Goal: Task Accomplishment & Management: Use online tool/utility

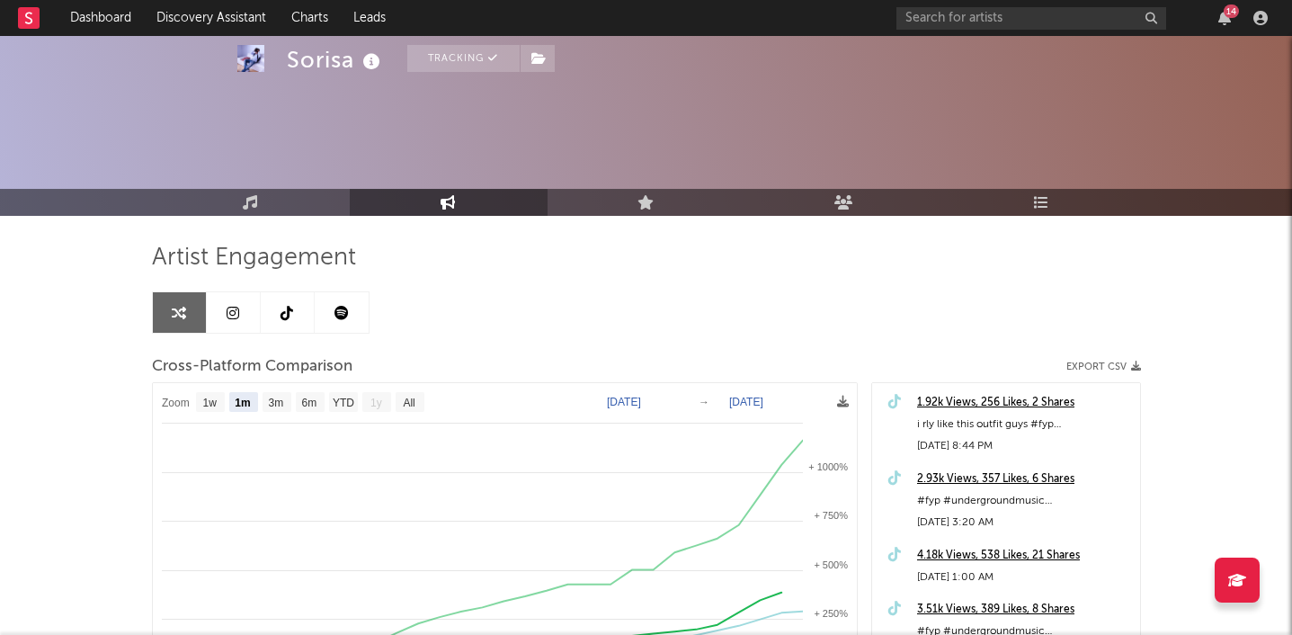
select select "1m"
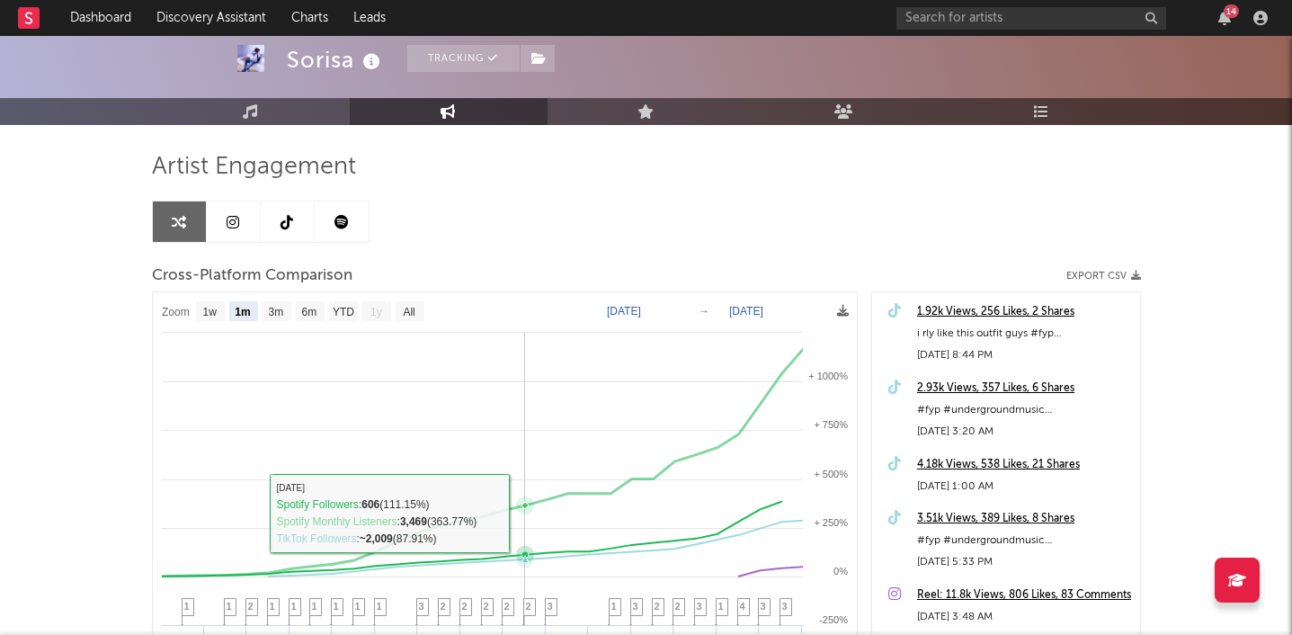
scroll to position [65, 0]
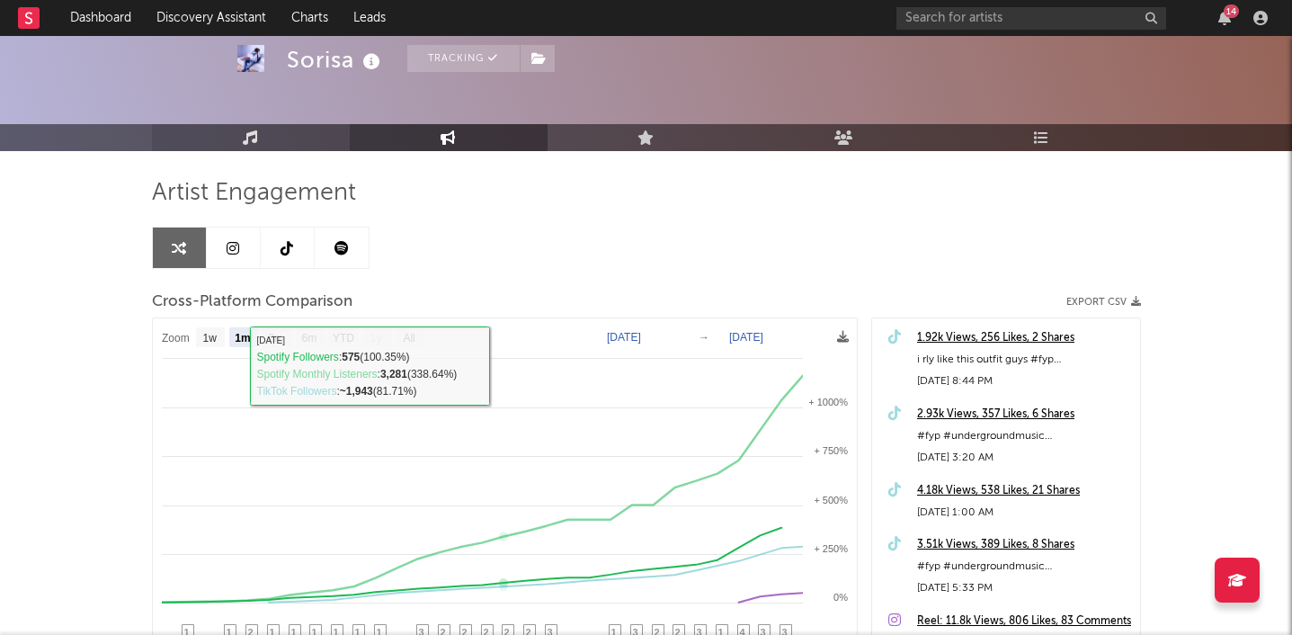
click at [245, 136] on icon at bounding box center [250, 137] width 15 height 14
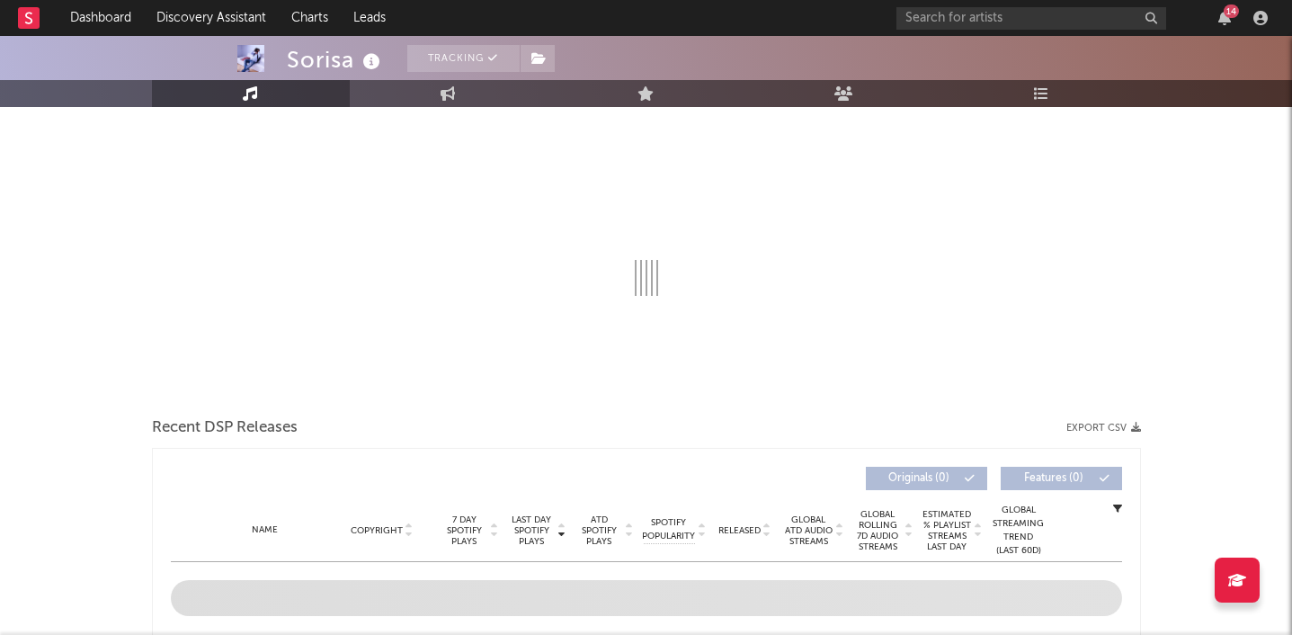
scroll to position [257, 0]
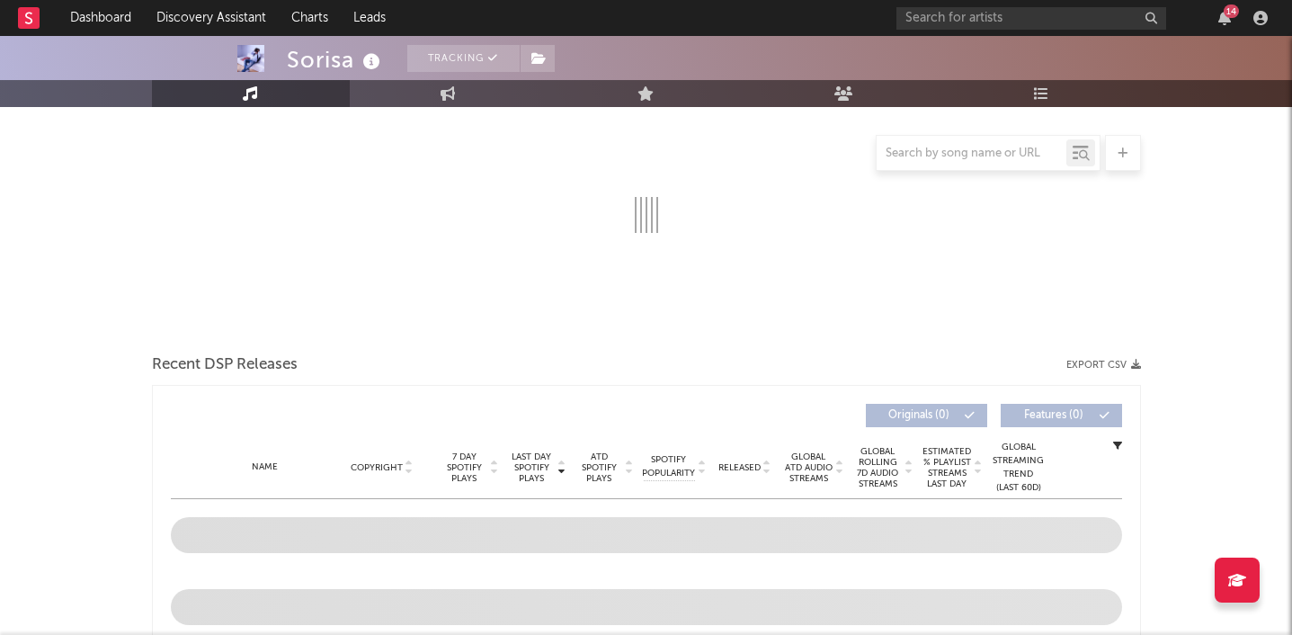
select select "1w"
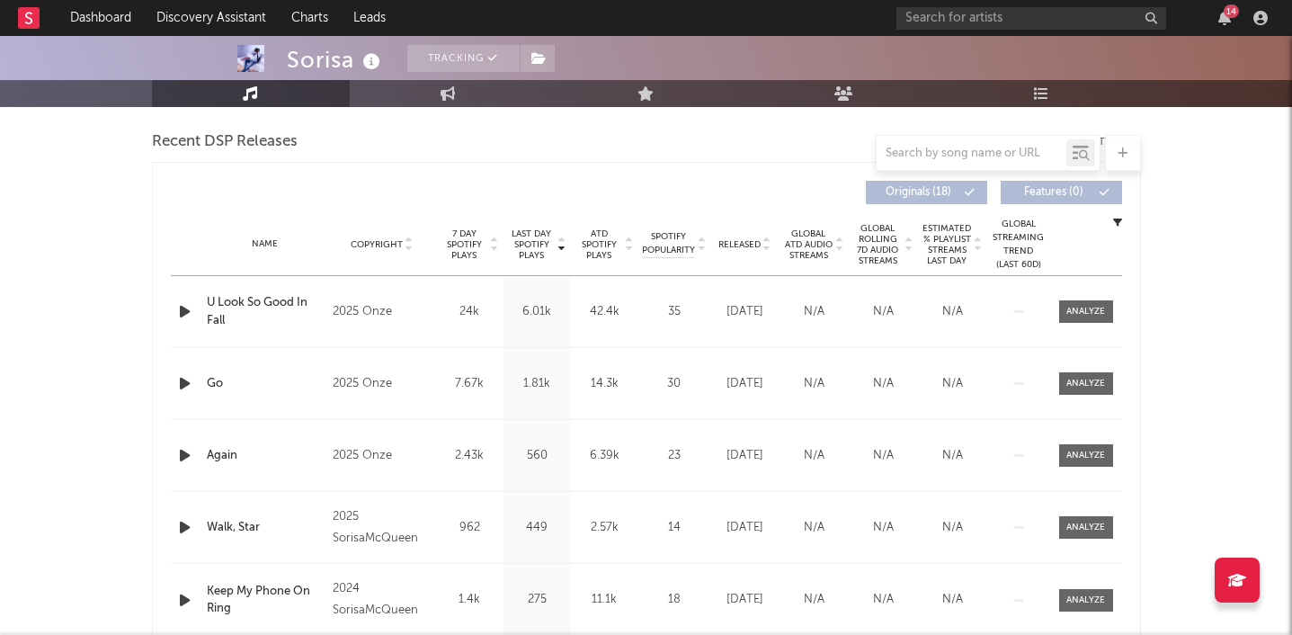
scroll to position [625, 0]
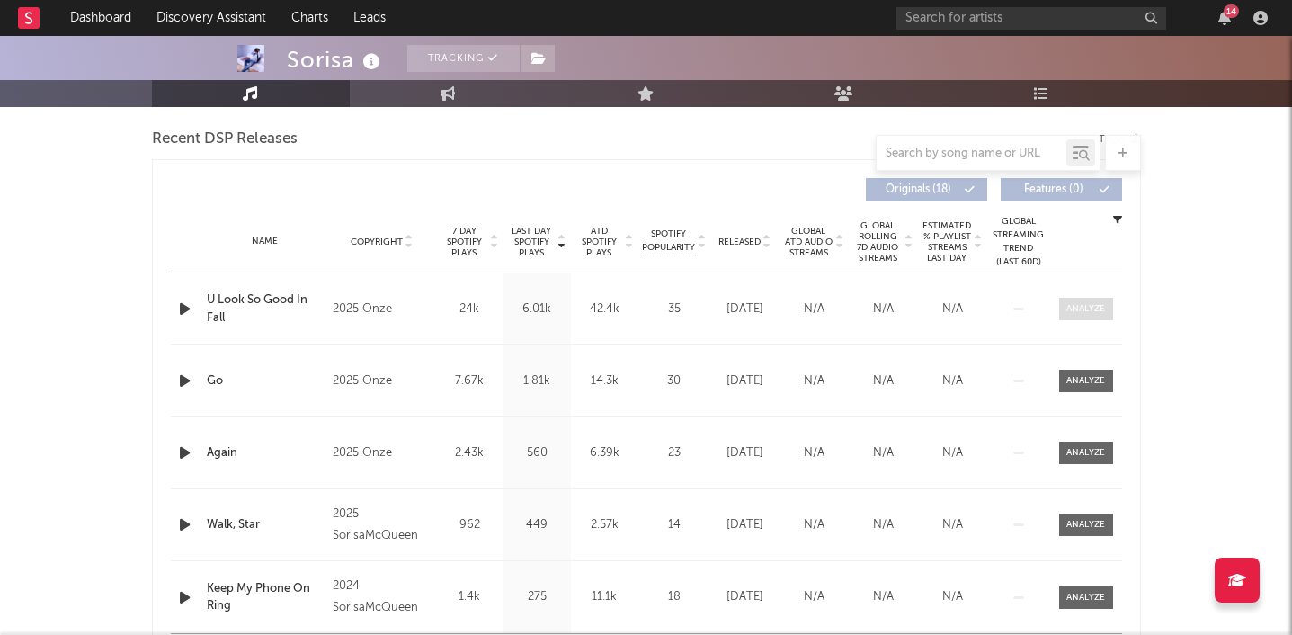
click at [1101, 313] on div at bounding box center [1086, 308] width 39 height 13
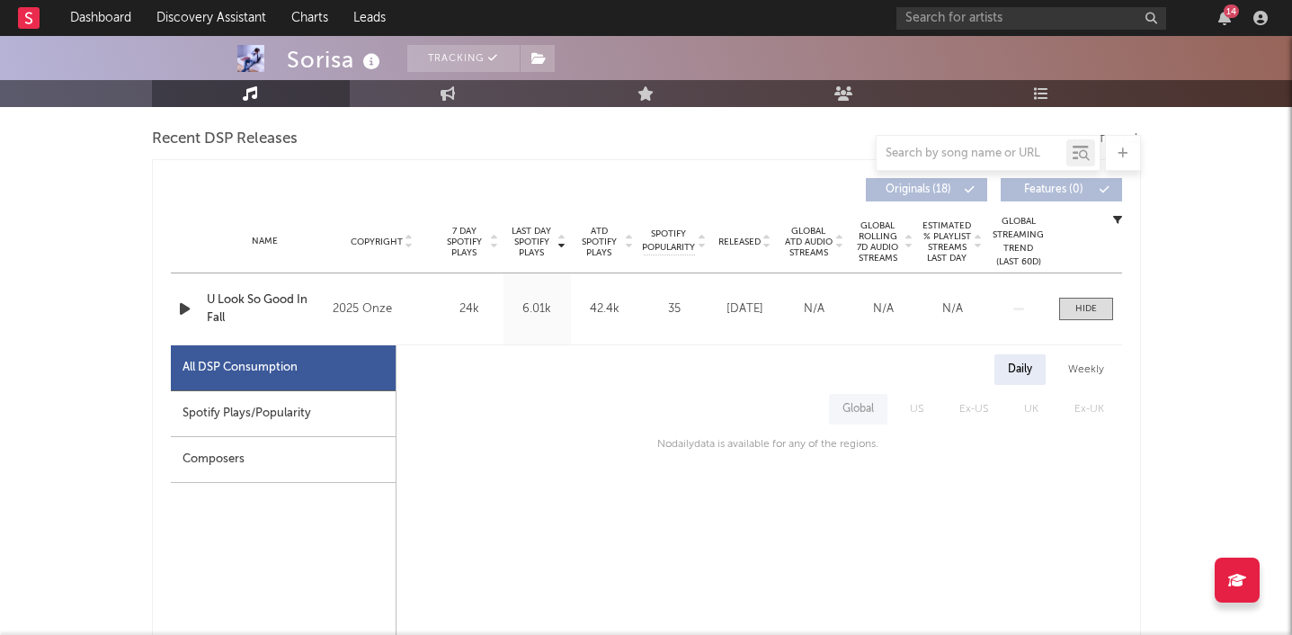
click at [244, 421] on div "Spotify Plays/Popularity" at bounding box center [283, 414] width 225 height 46
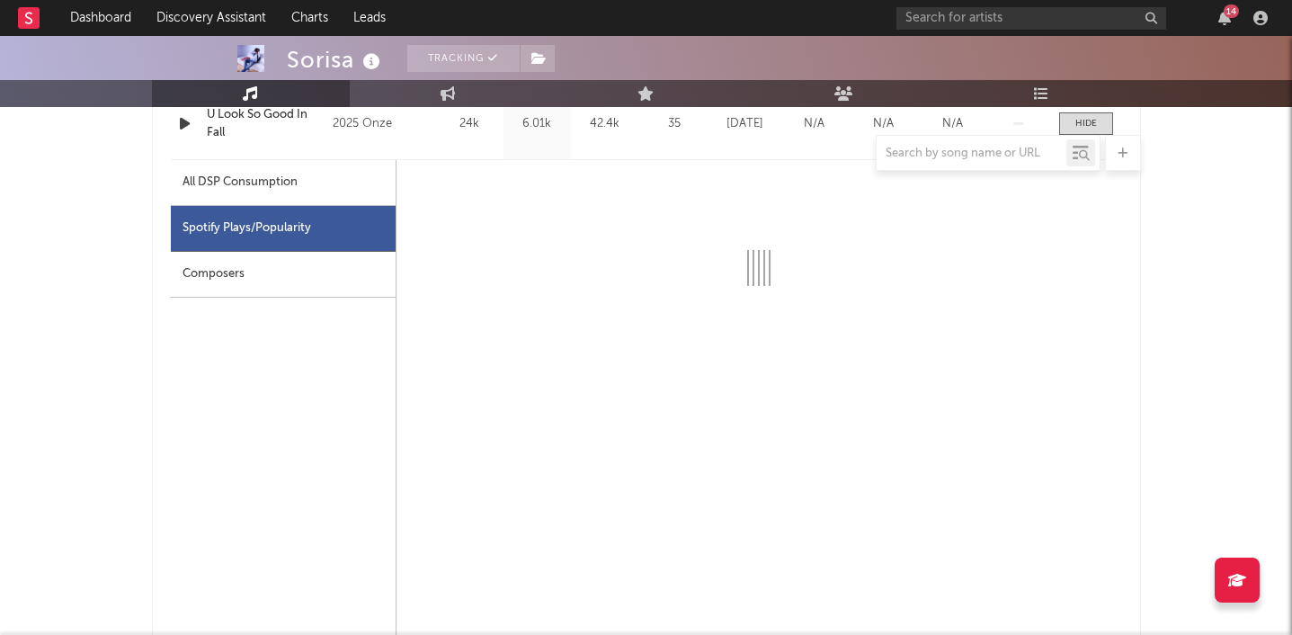
select select "1w"
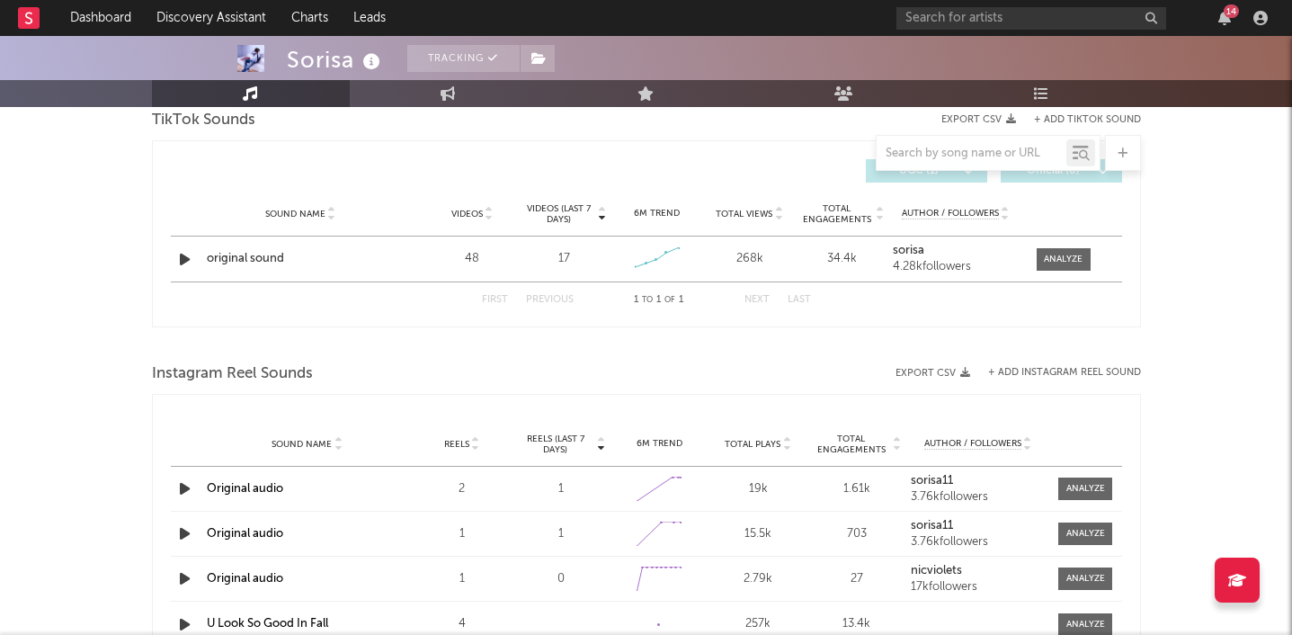
scroll to position [2136, 0]
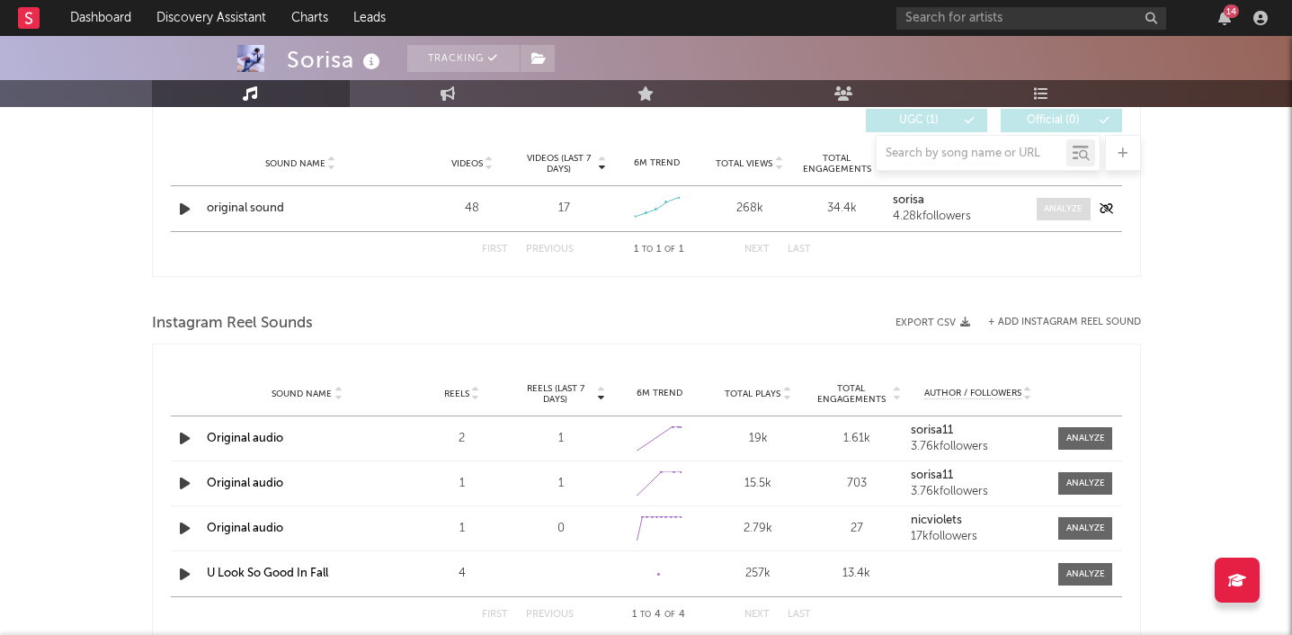
click at [1070, 214] on div at bounding box center [1063, 208] width 39 height 13
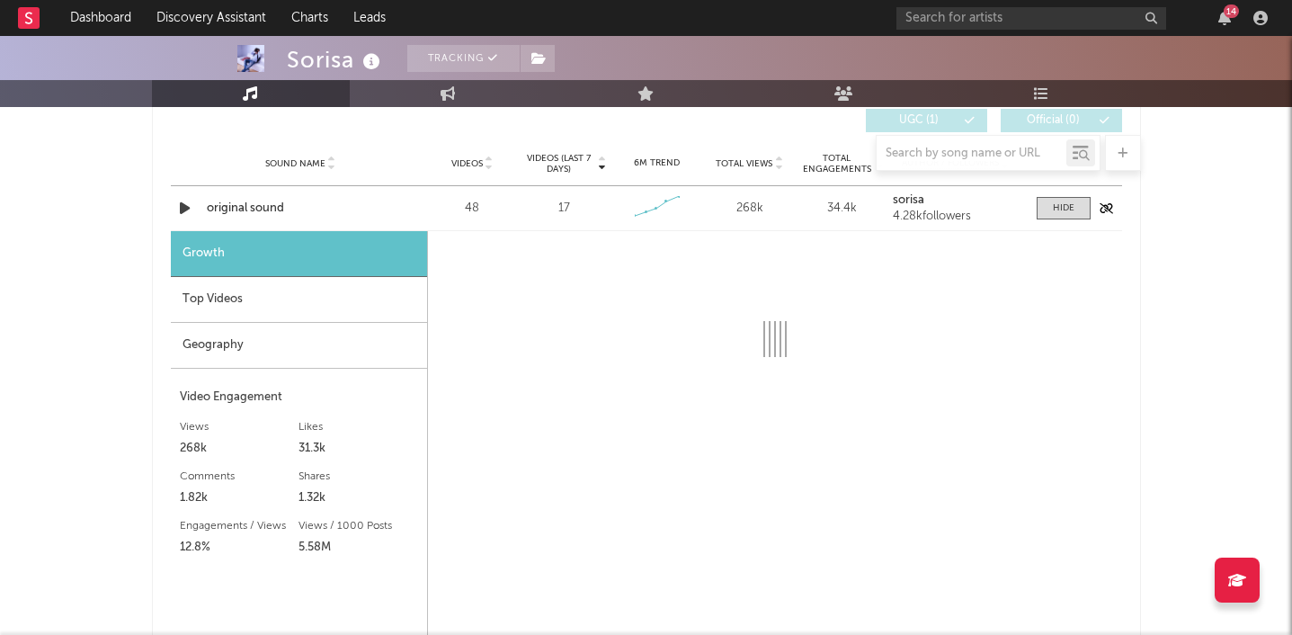
select select "1w"
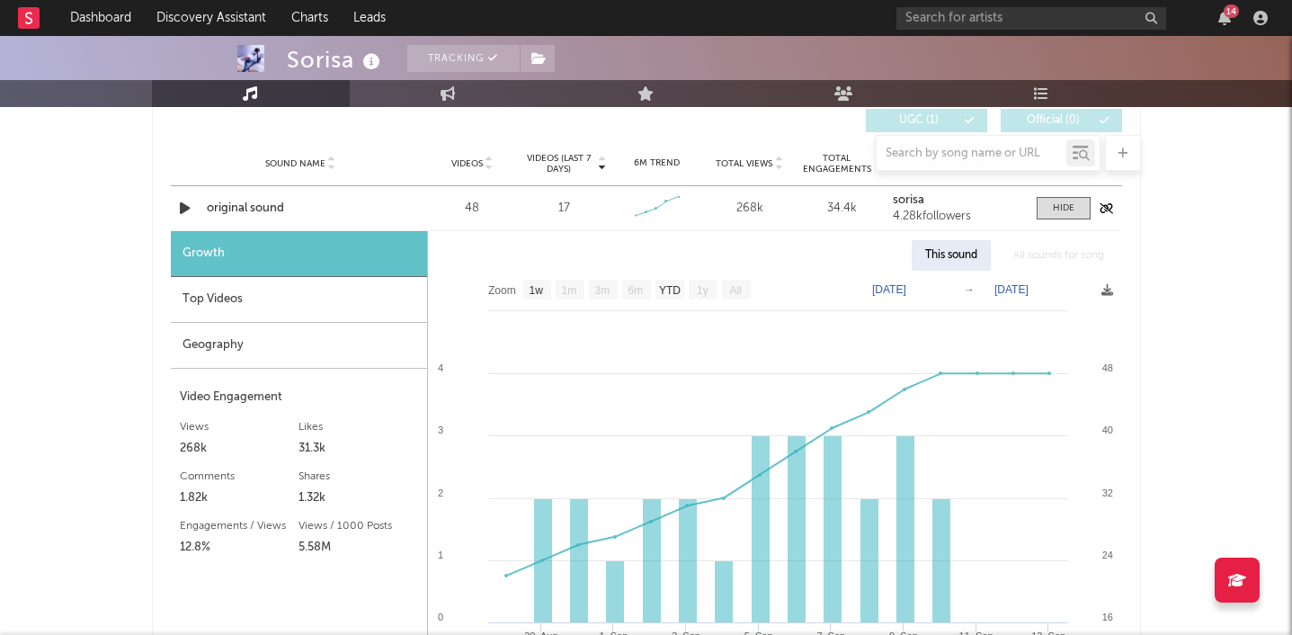
click at [185, 208] on icon "button" at bounding box center [184, 208] width 19 height 22
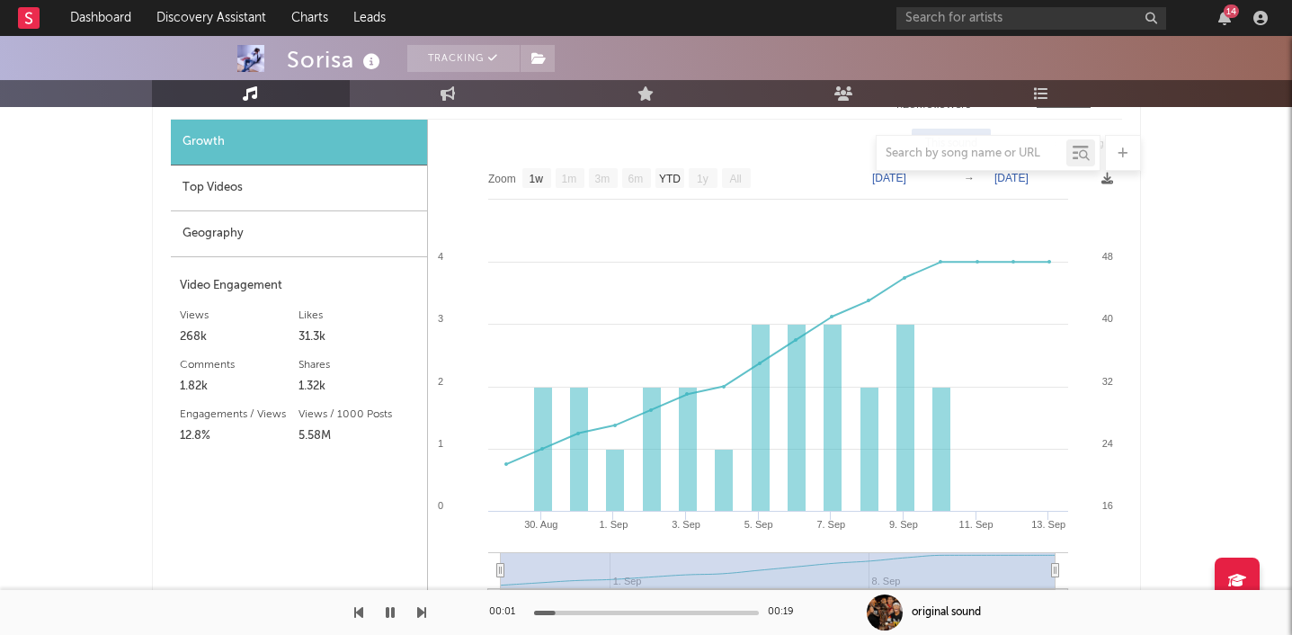
scroll to position [2158, 0]
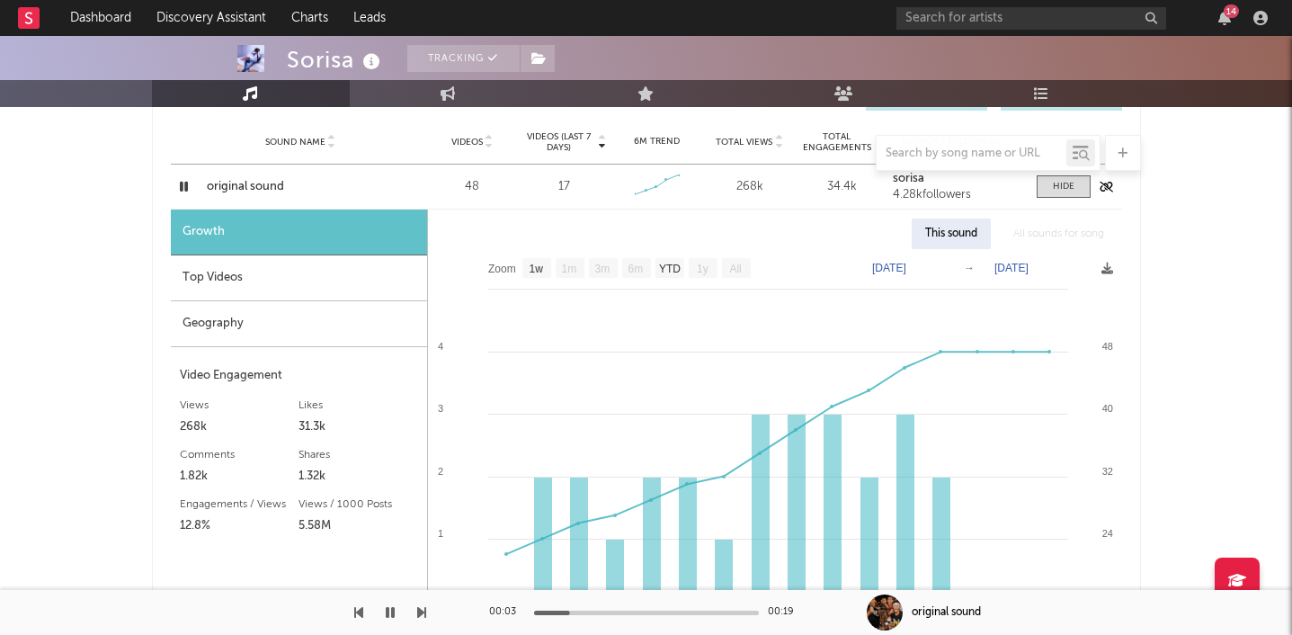
click at [228, 181] on div "original sound" at bounding box center [301, 187] width 188 height 18
click at [183, 178] on icon "button" at bounding box center [183, 186] width 17 height 22
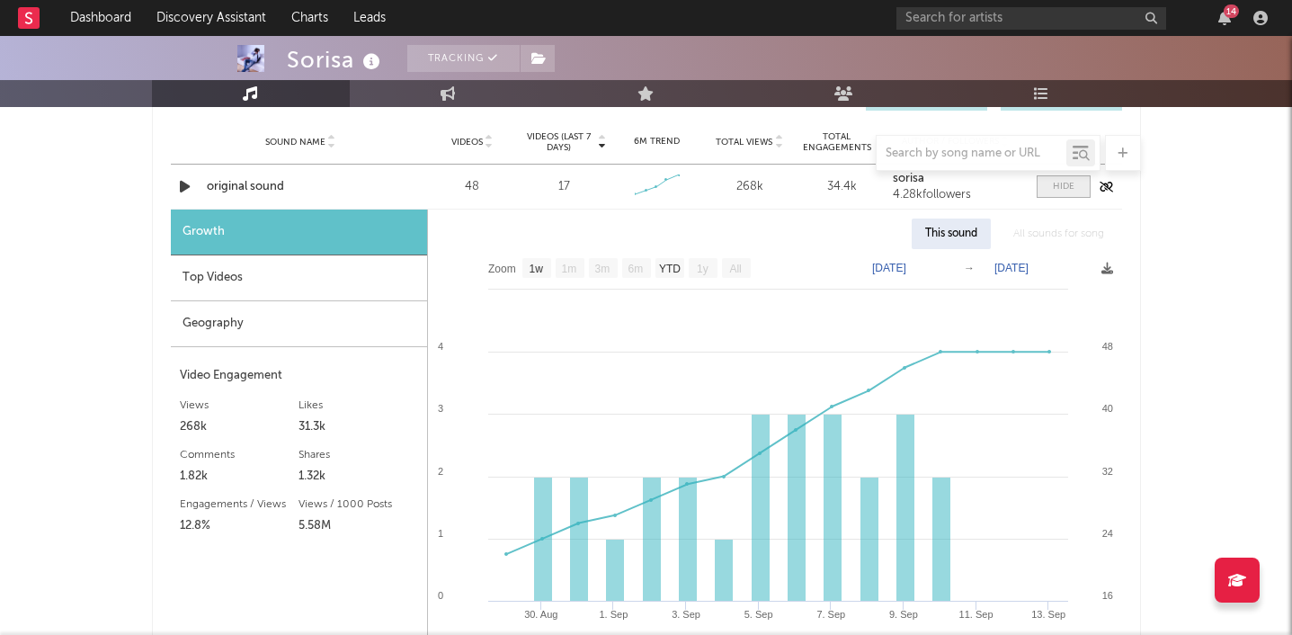
click at [1079, 186] on span at bounding box center [1064, 186] width 54 height 22
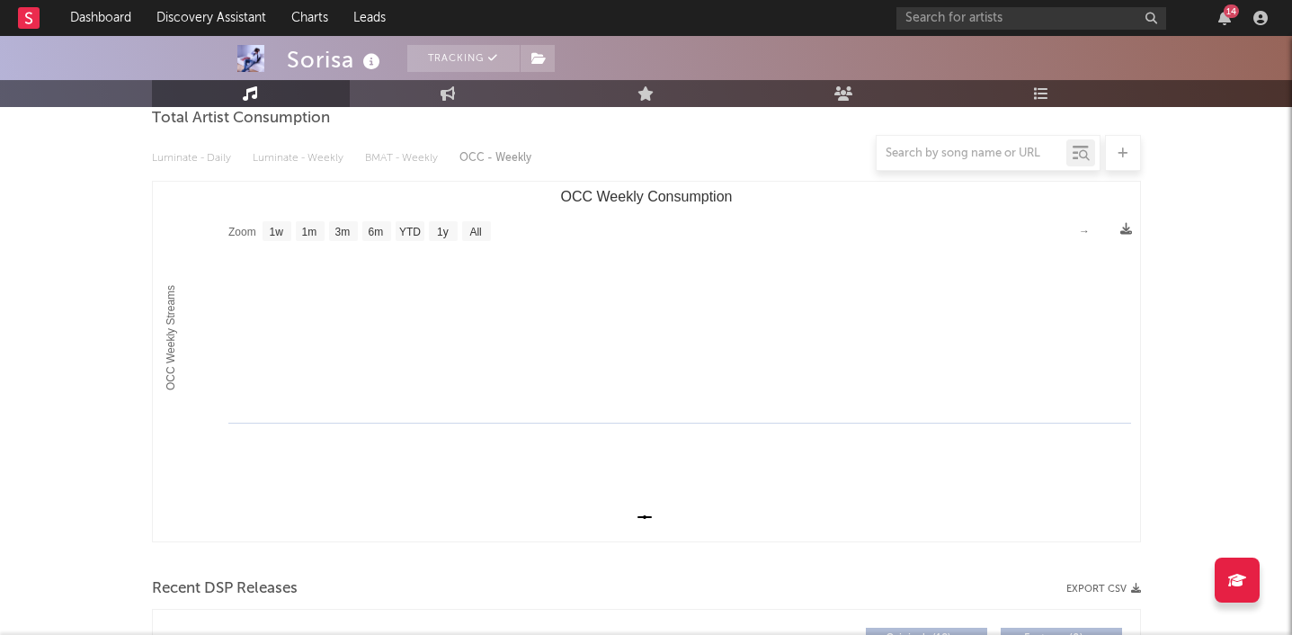
scroll to position [0, 0]
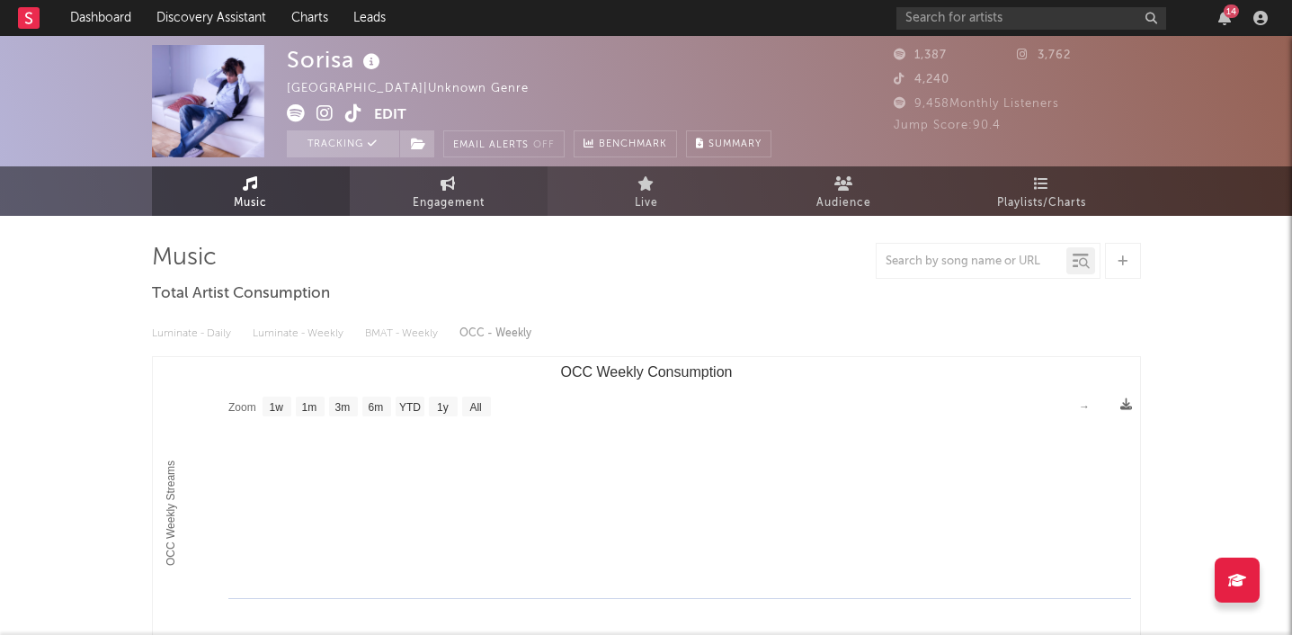
click at [445, 183] on icon at bounding box center [448, 183] width 15 height 14
select select "1w"
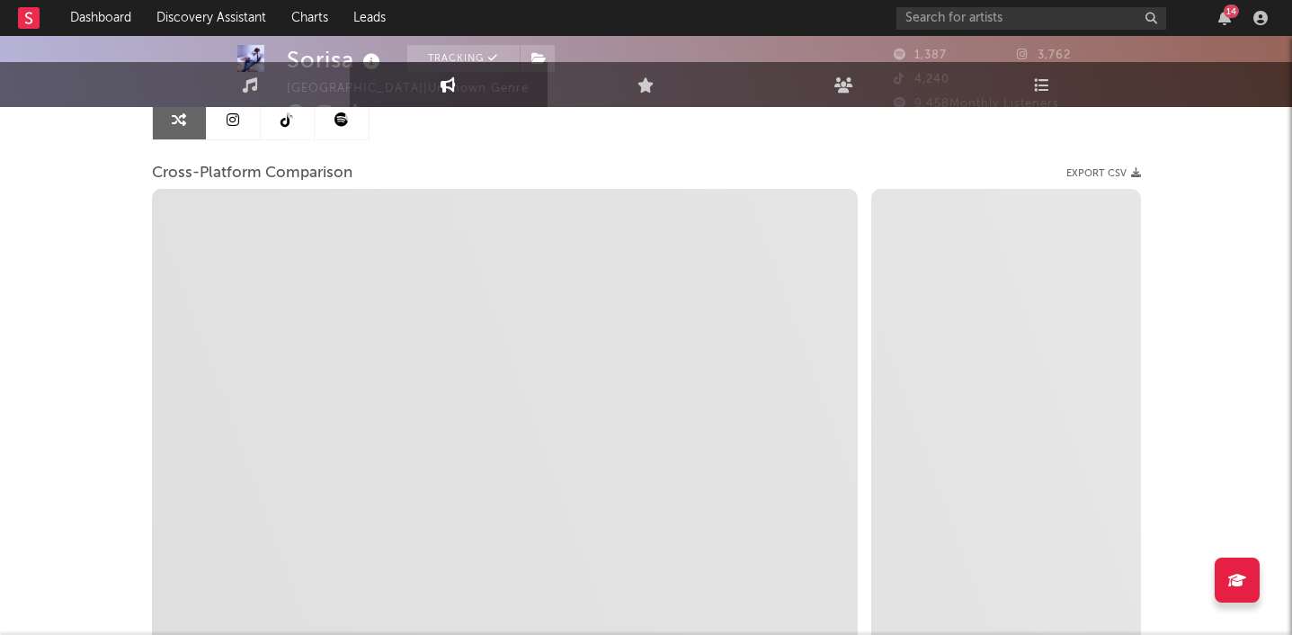
scroll to position [265, 0]
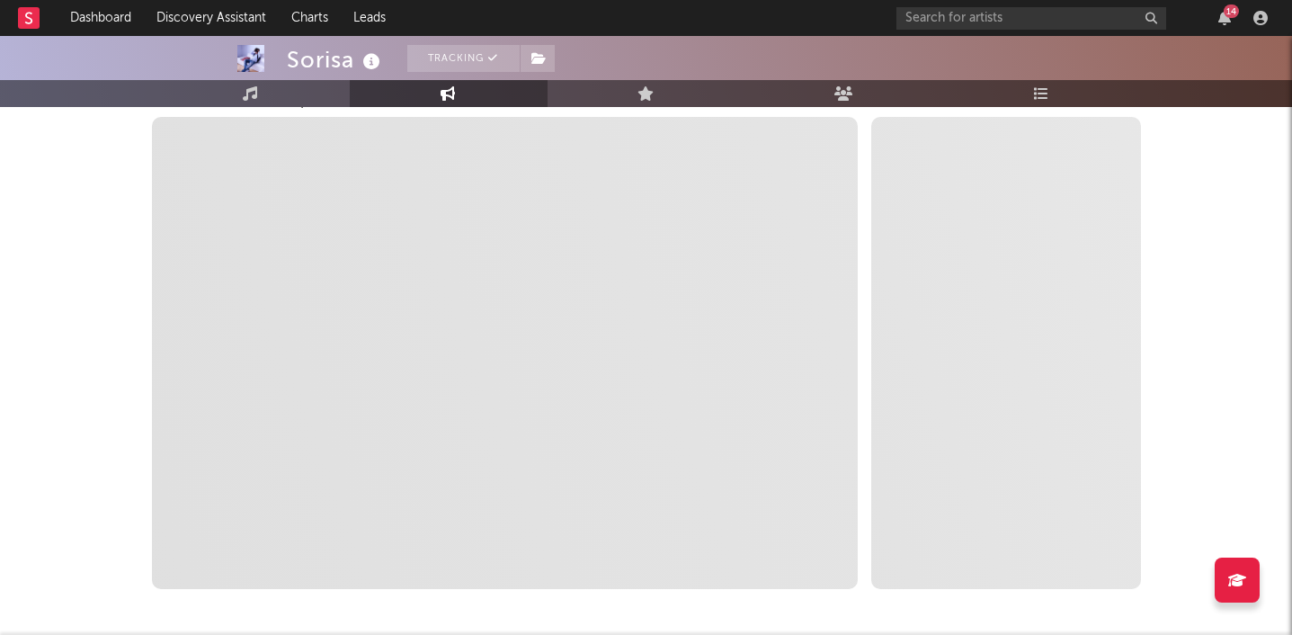
select select "1m"
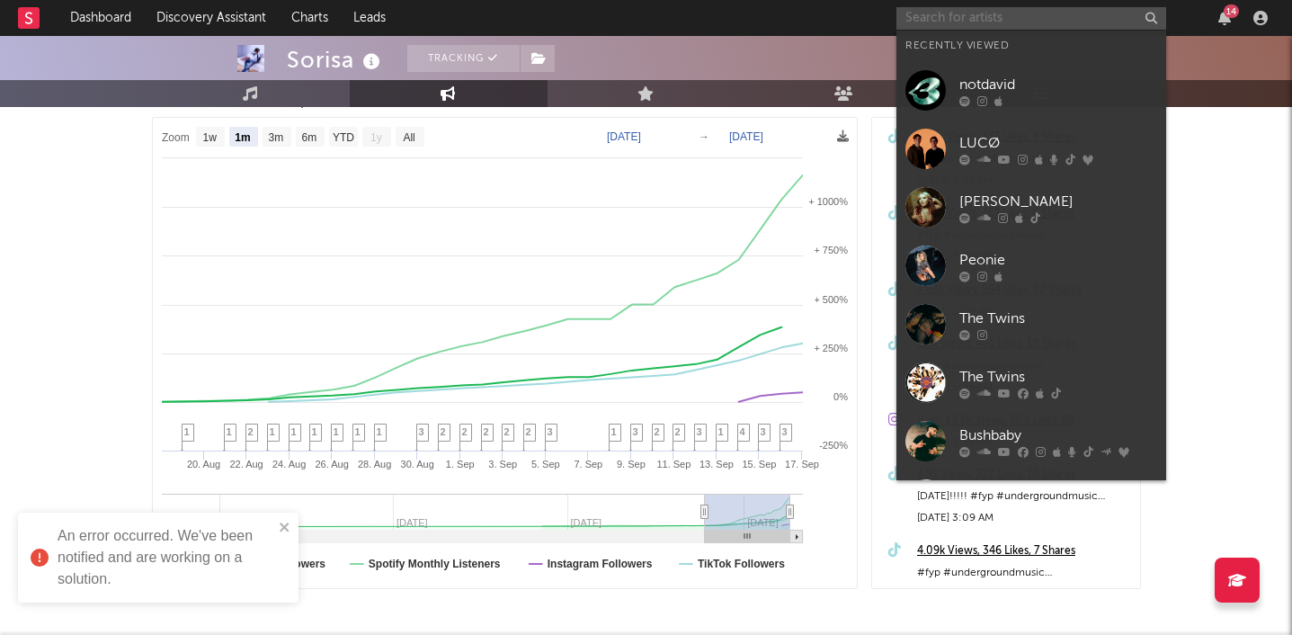
click at [935, 12] on input "text" at bounding box center [1032, 18] width 270 height 22
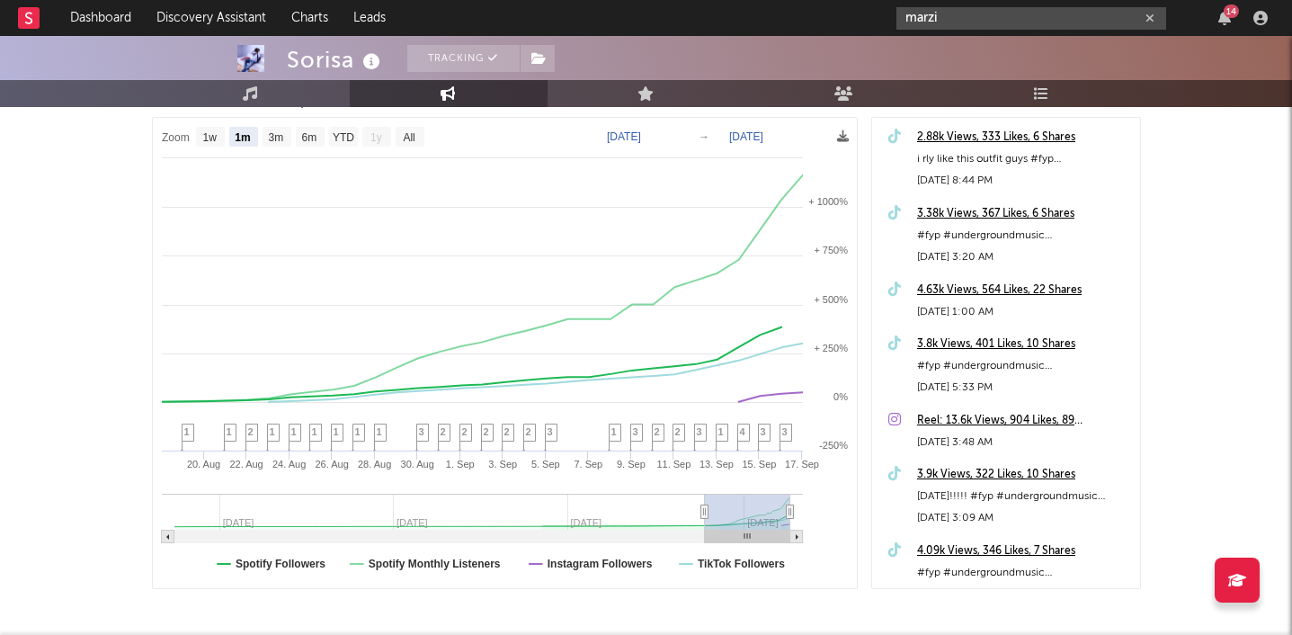
click at [943, 14] on input "marzi" at bounding box center [1032, 18] width 270 height 22
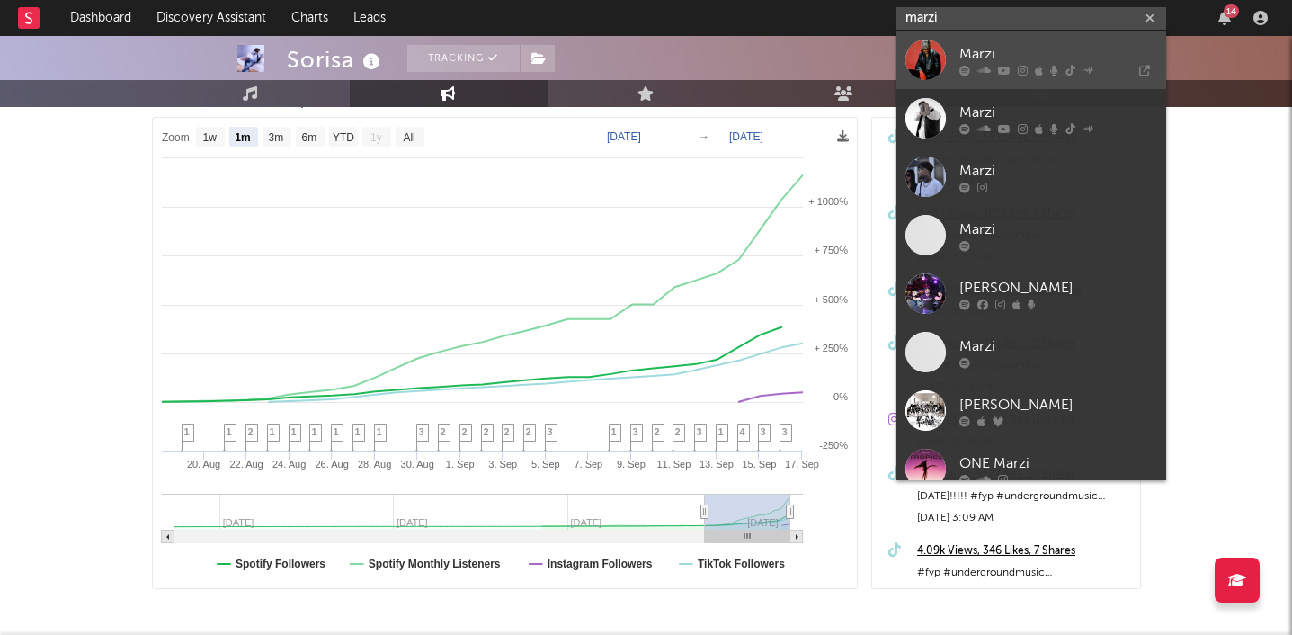
type input "marzi"
click at [1006, 61] on div "Marzi" at bounding box center [1059, 54] width 198 height 22
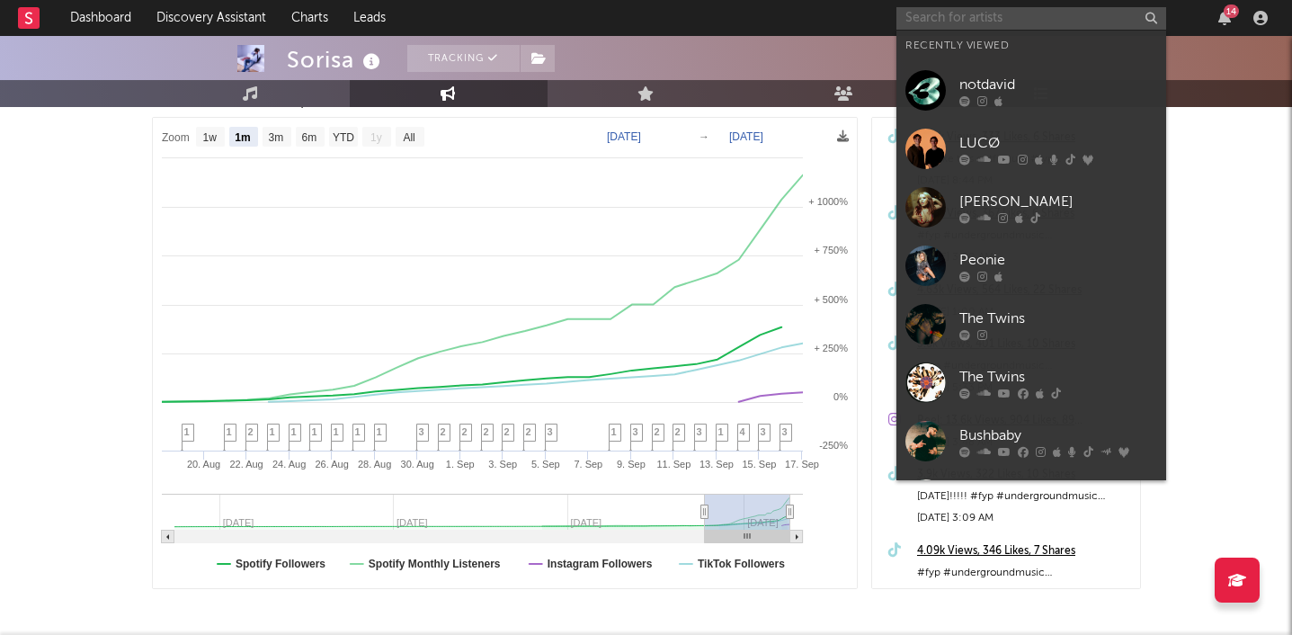
click at [982, 20] on input "text" at bounding box center [1032, 18] width 270 height 22
paste input "[URL][DOMAIN_NAME]"
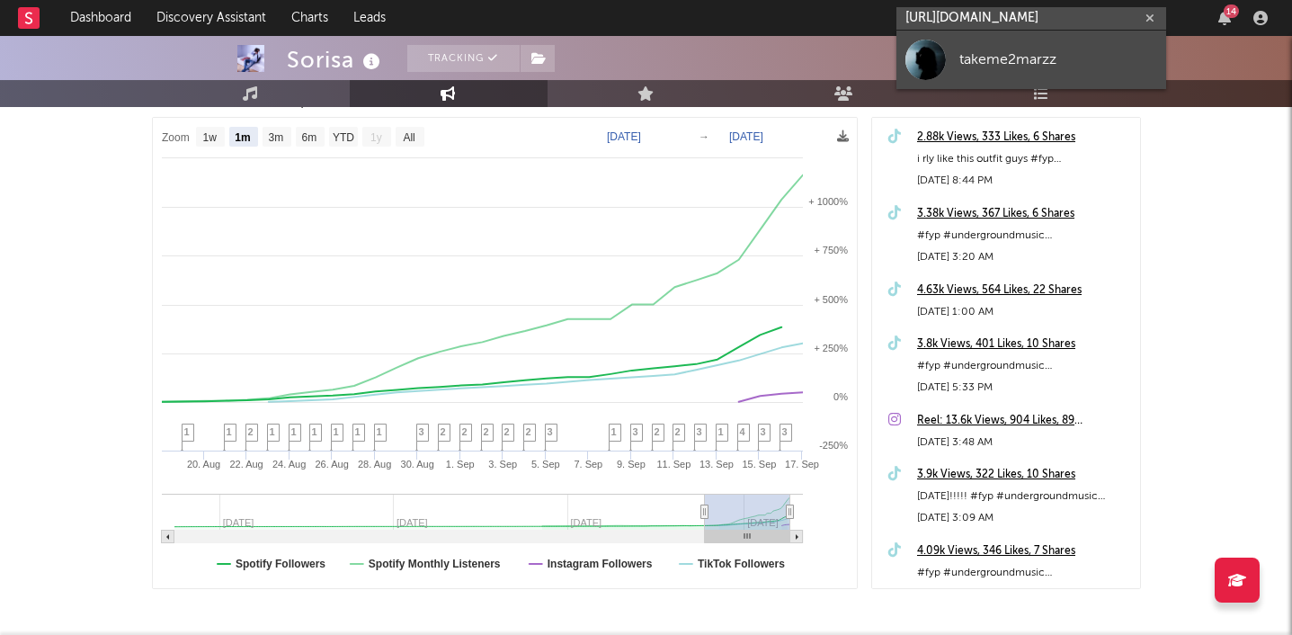
type input "[URL][DOMAIN_NAME]"
click at [981, 67] on div "takeme2marzz" at bounding box center [1059, 60] width 198 height 22
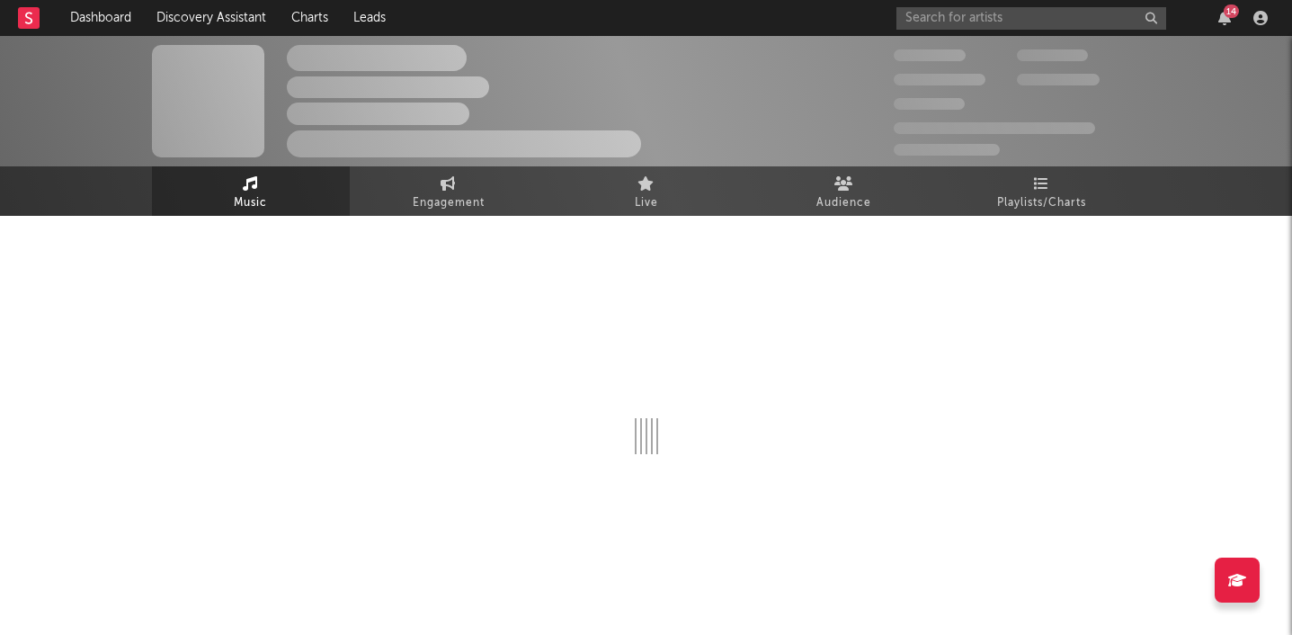
select select "1w"
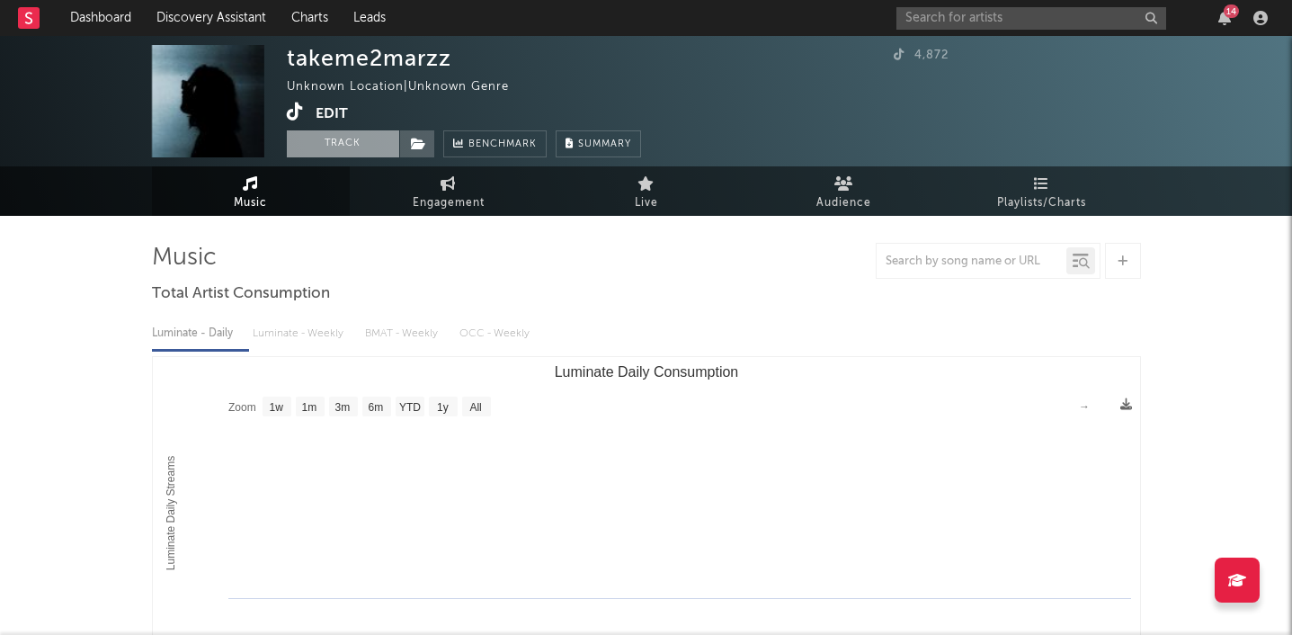
click at [325, 147] on button "Track" at bounding box center [343, 143] width 112 height 27
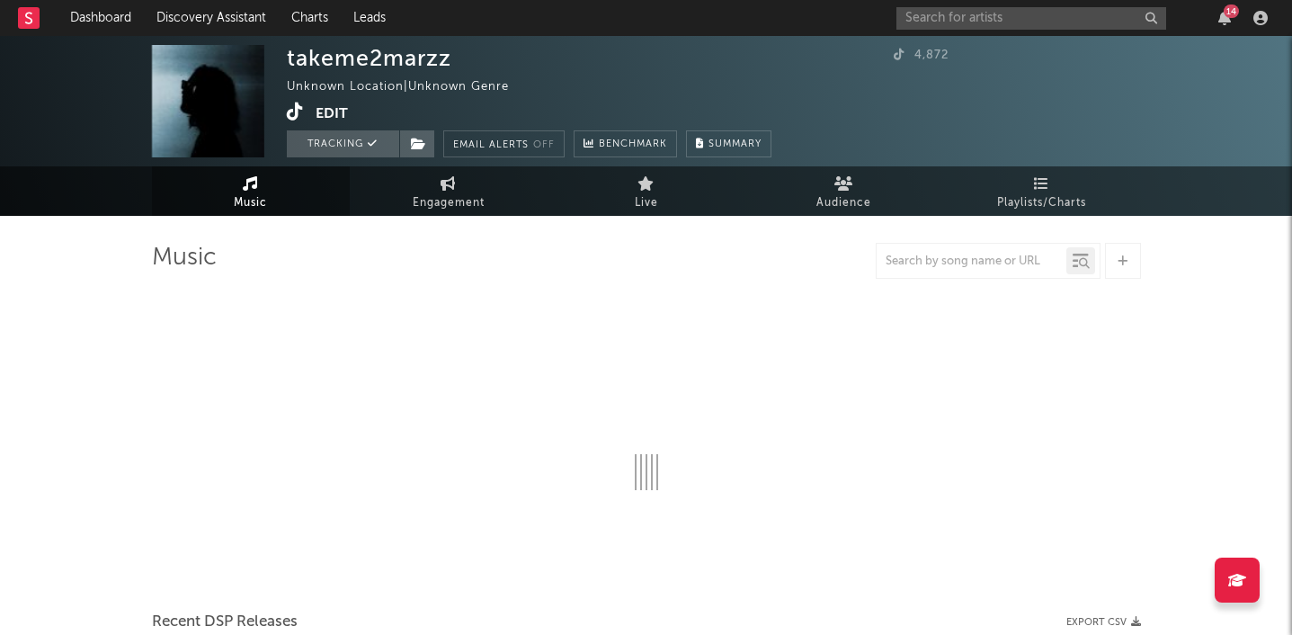
select select "1w"
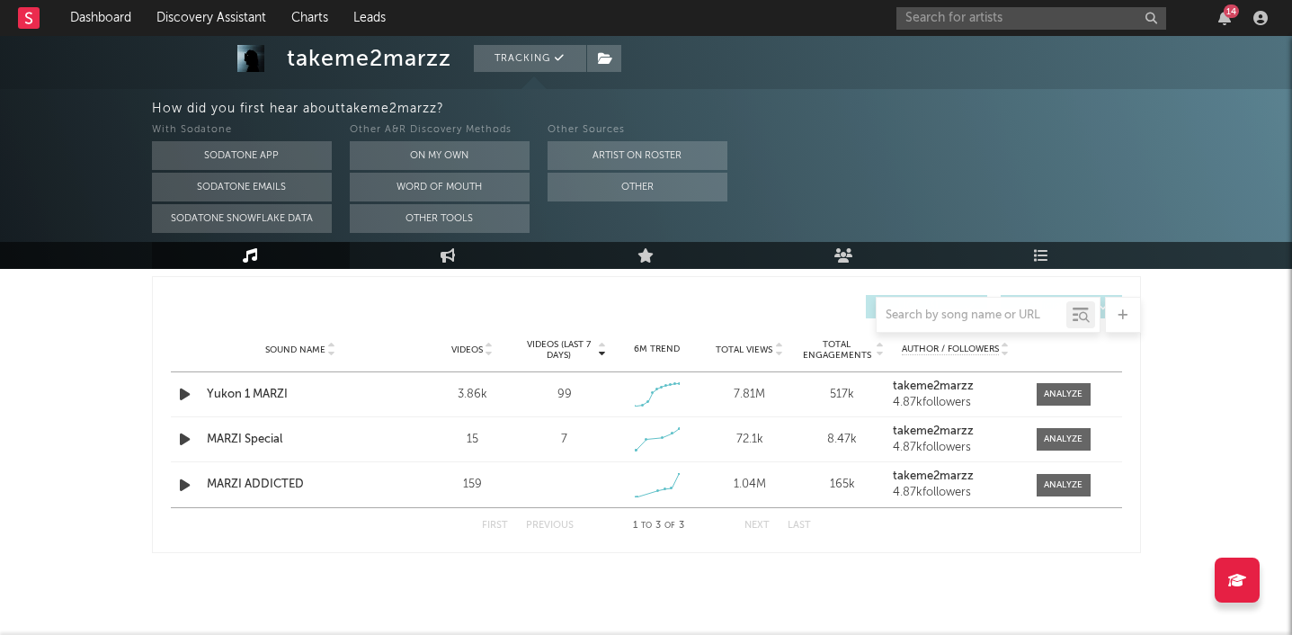
scroll to position [674, 0]
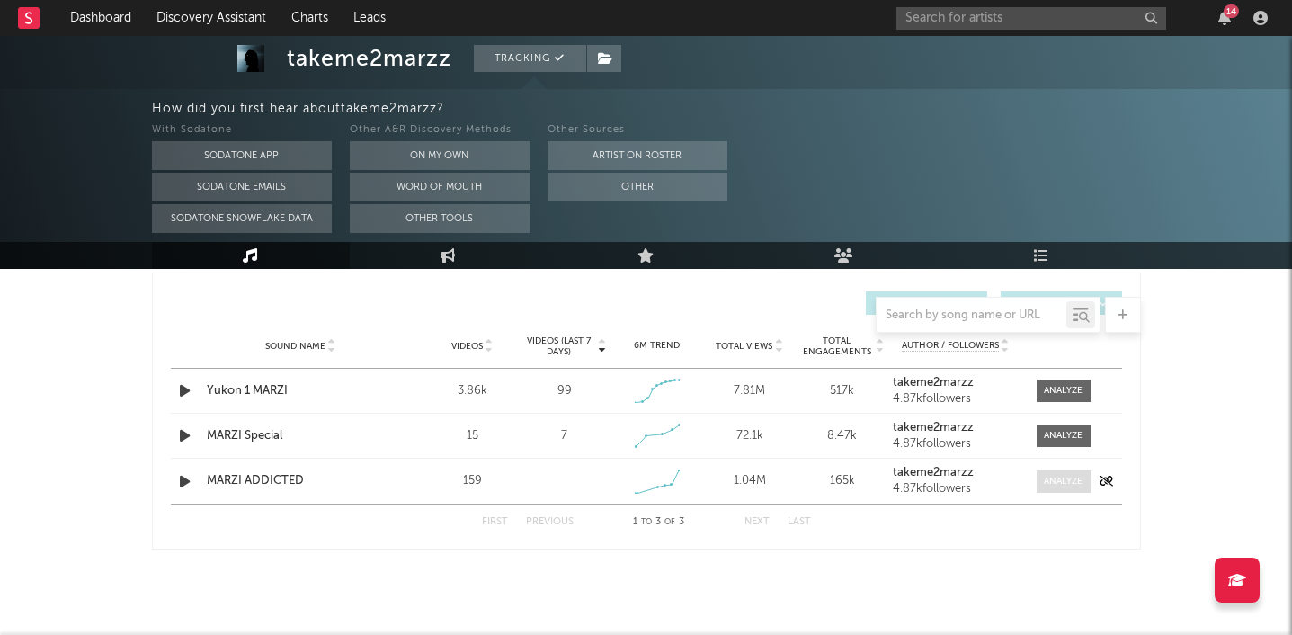
click at [1073, 475] on div at bounding box center [1063, 481] width 39 height 13
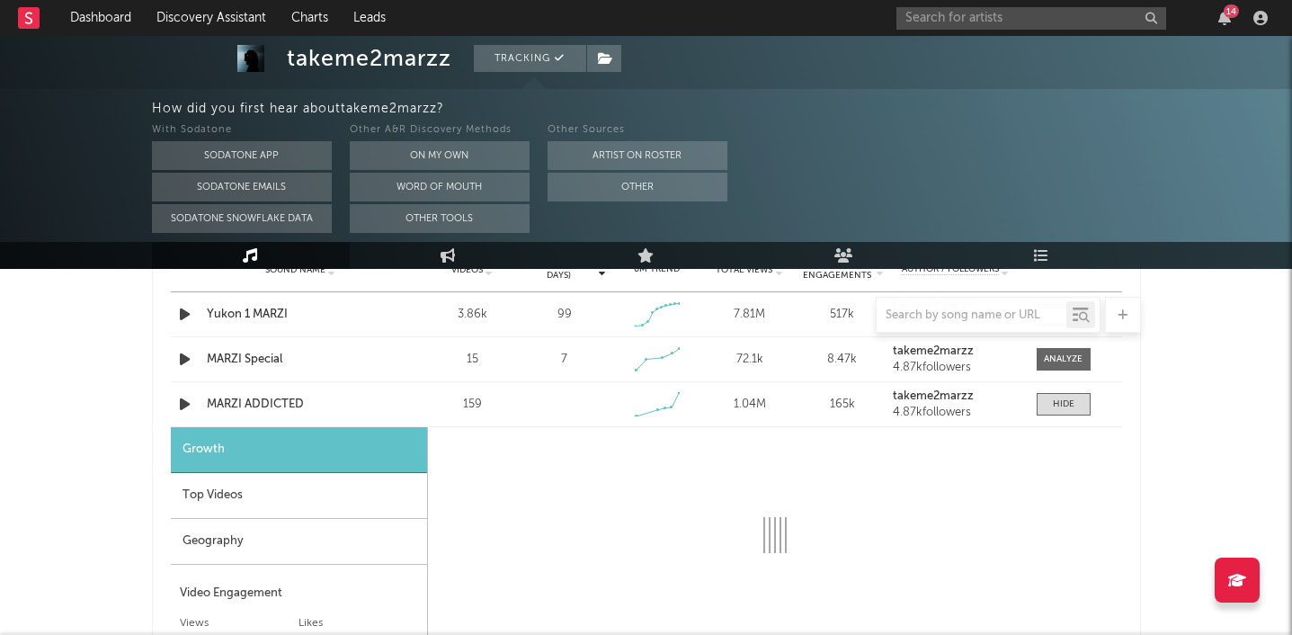
select select "1w"
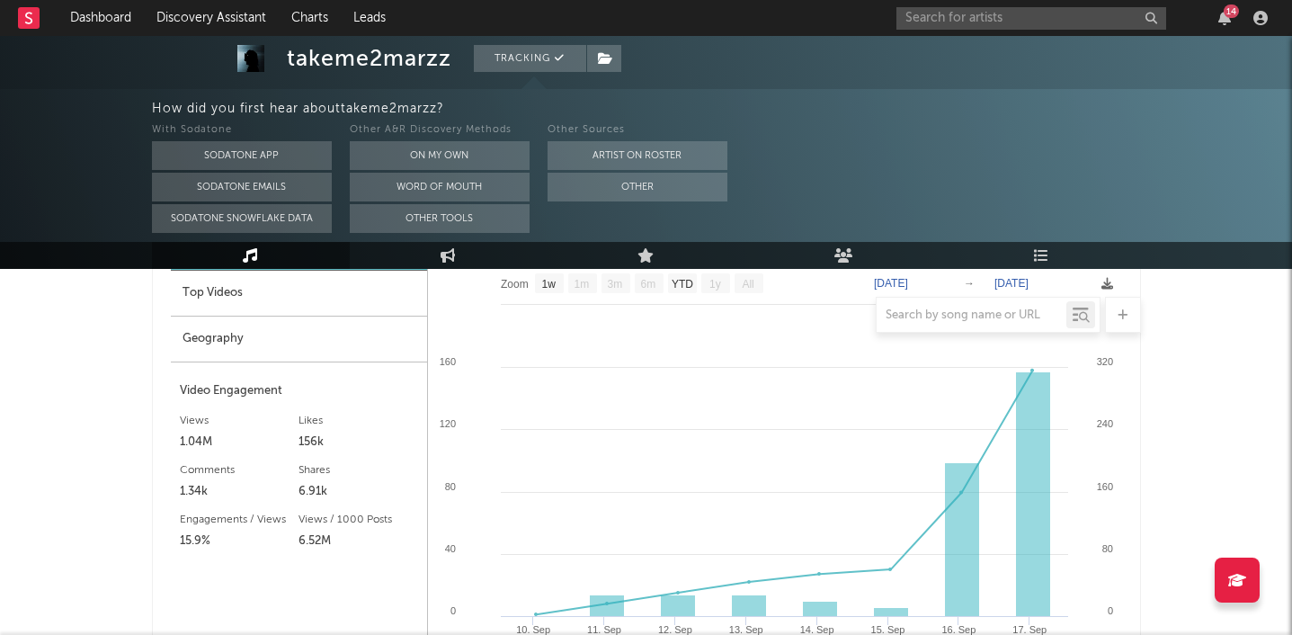
scroll to position [949, 0]
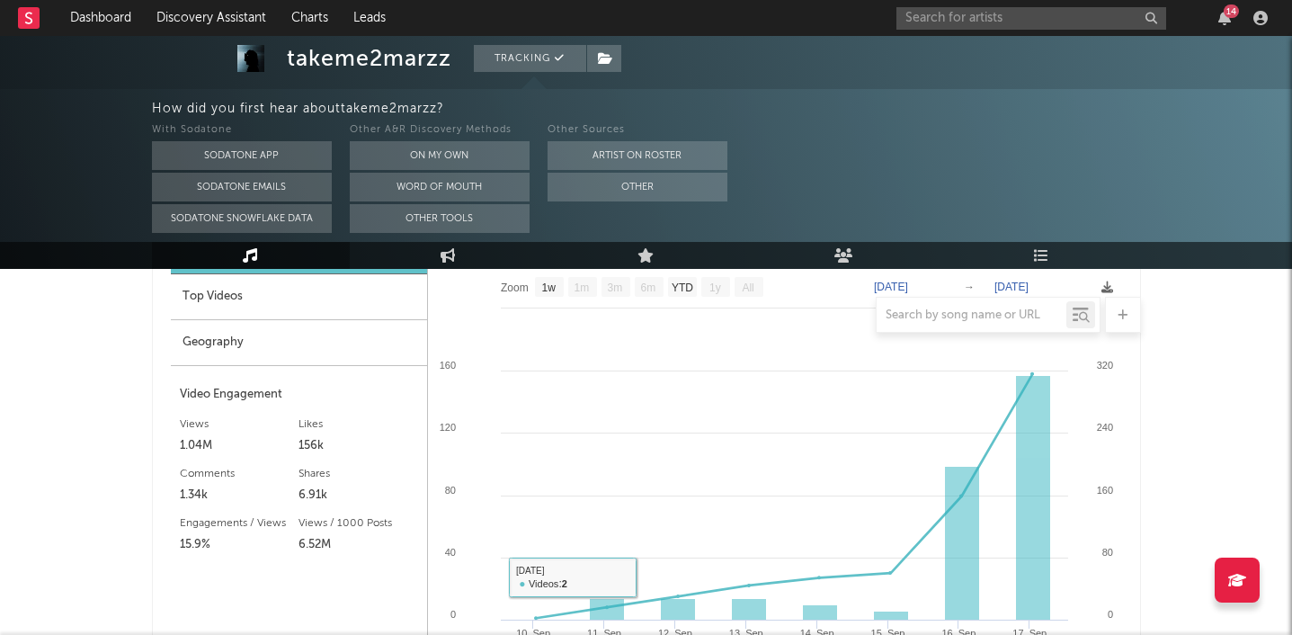
click at [254, 291] on div "Top Videos" at bounding box center [299, 297] width 256 height 46
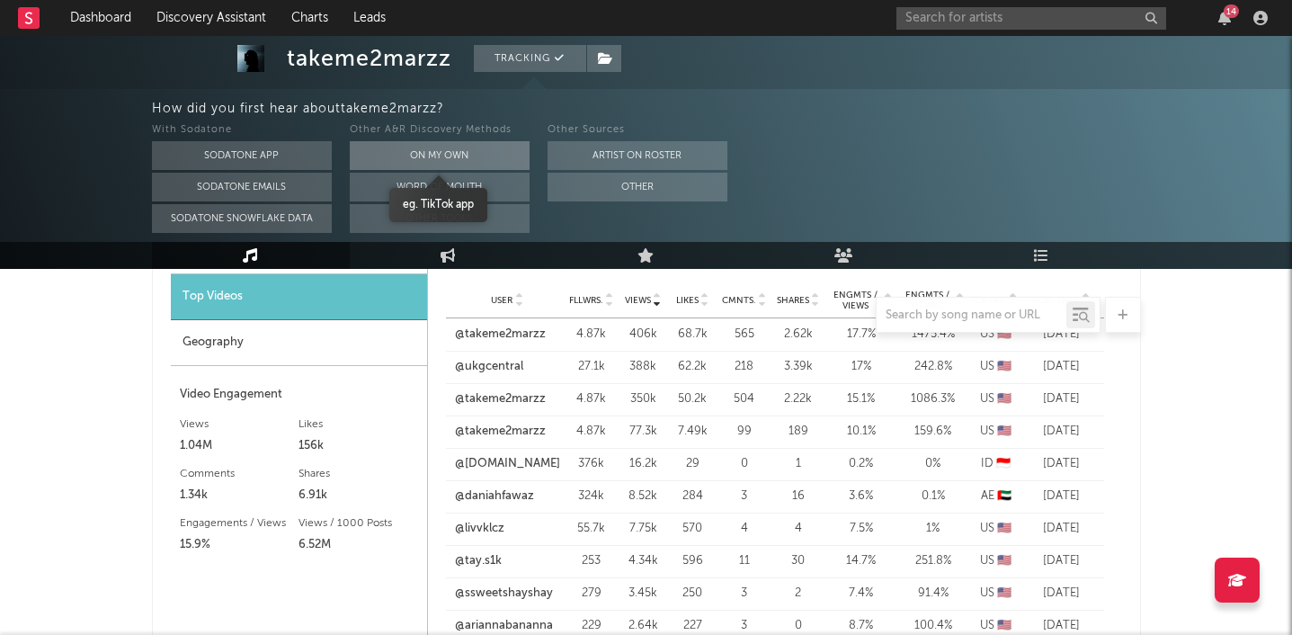
click at [461, 147] on button "On My Own" at bounding box center [440, 155] width 180 height 29
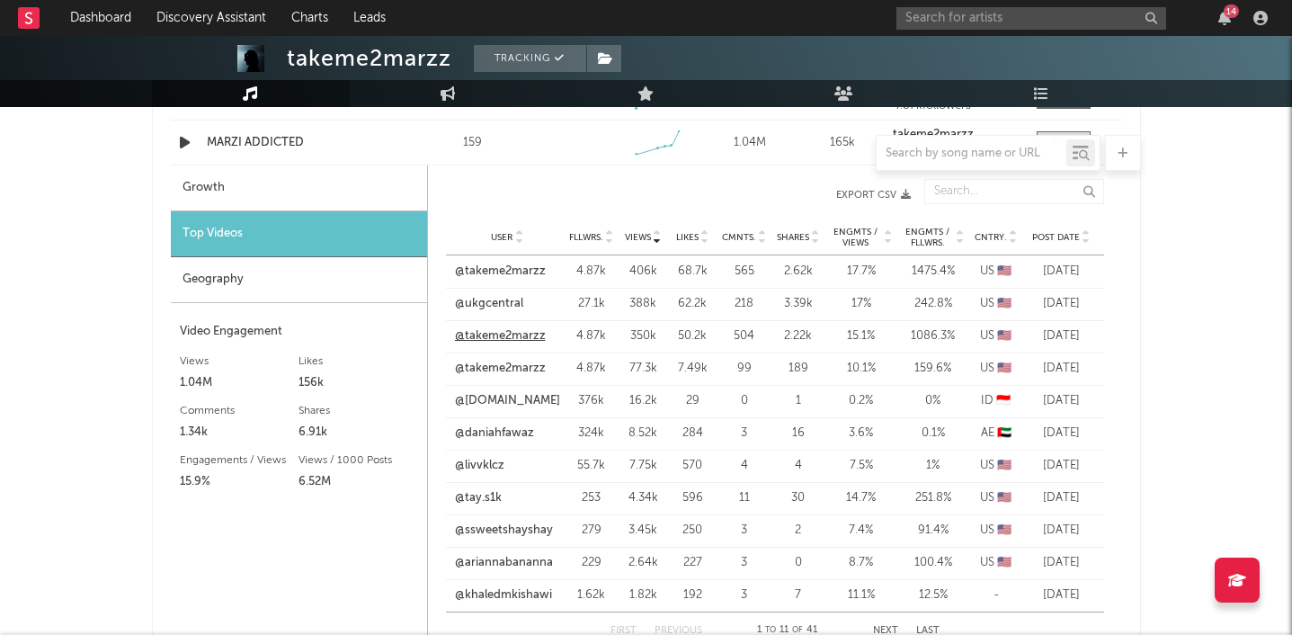
scroll to position [870, 0]
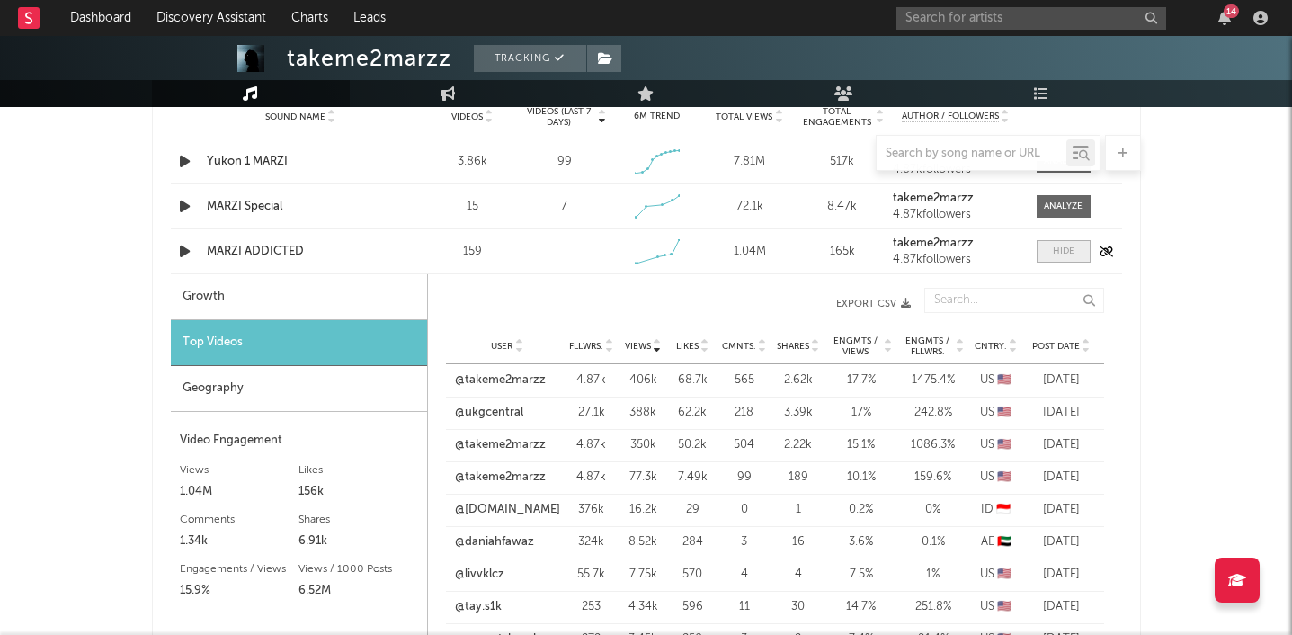
click at [1051, 251] on span at bounding box center [1064, 251] width 54 height 22
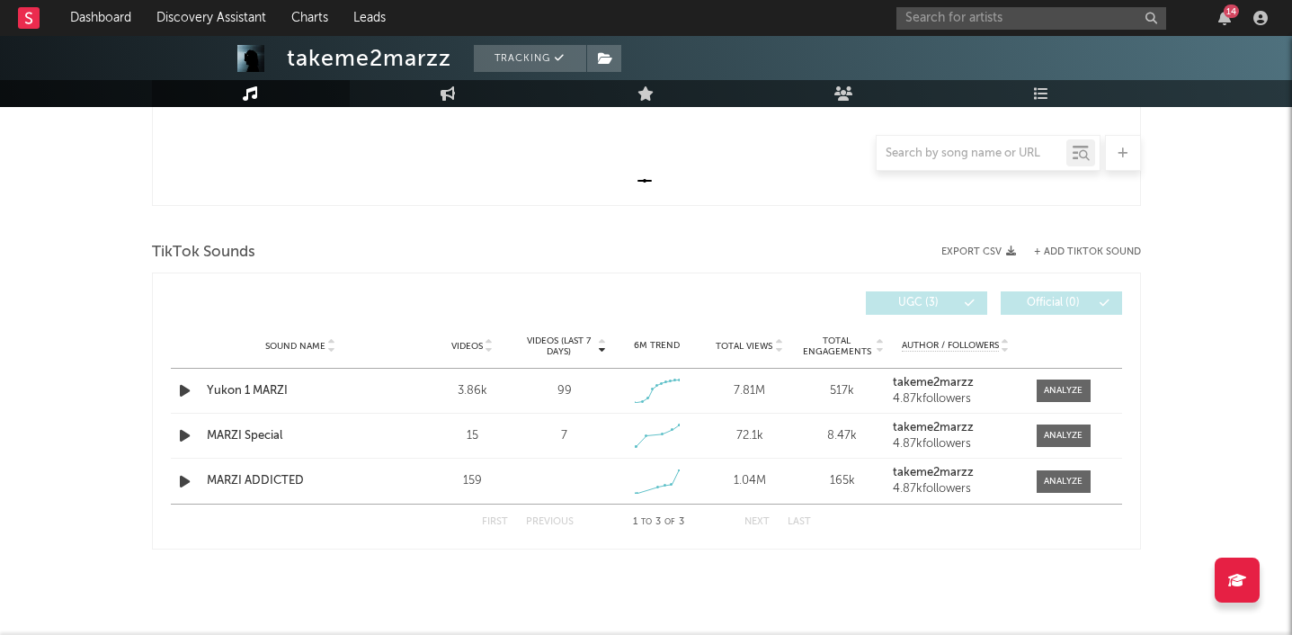
scroll to position [0, 0]
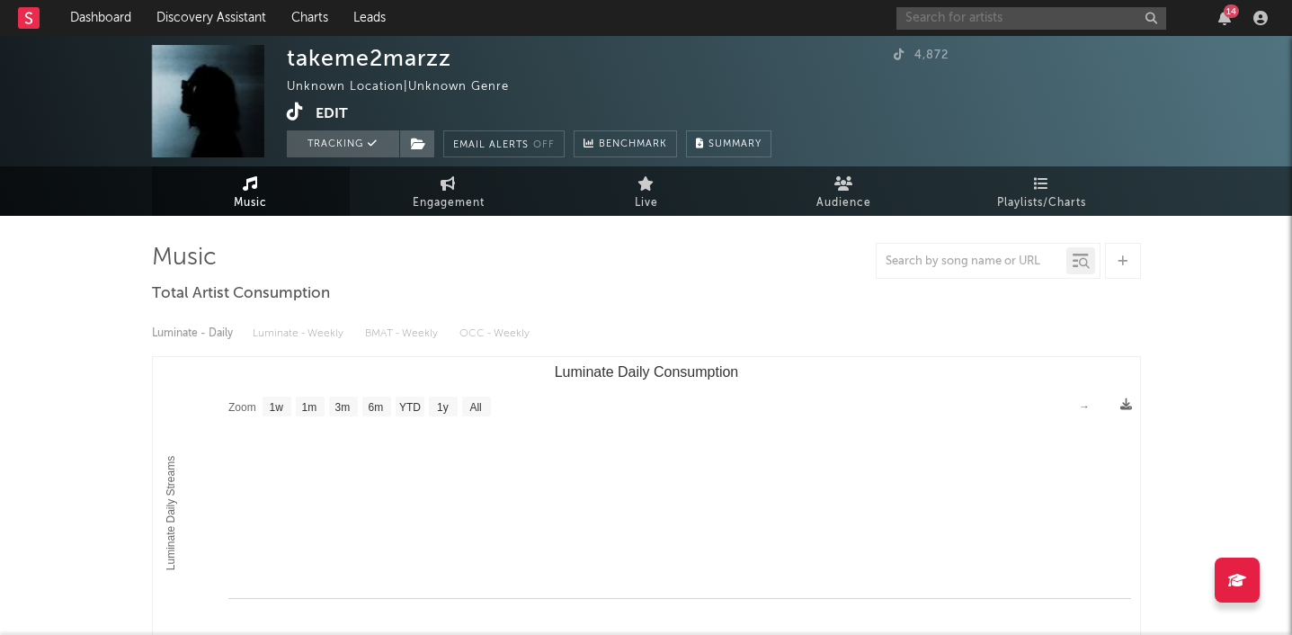
click at [983, 13] on input "text" at bounding box center [1032, 18] width 270 height 22
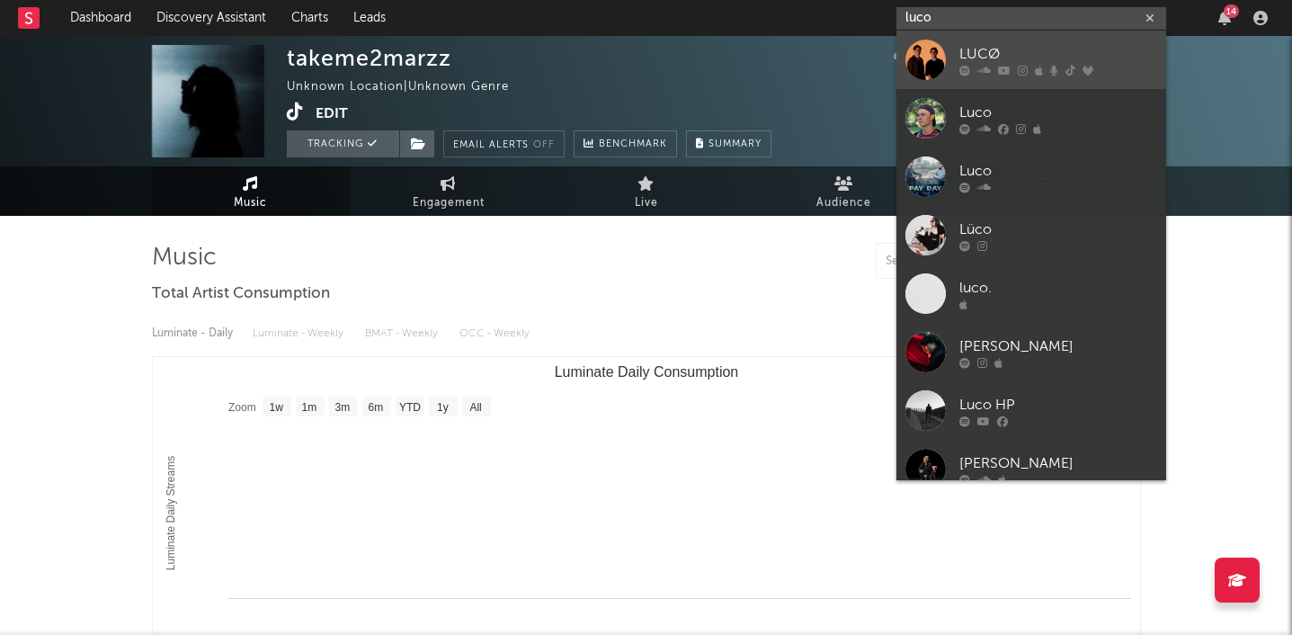
type input "luco"
click at [1085, 44] on div "LUCØ" at bounding box center [1059, 54] width 198 height 22
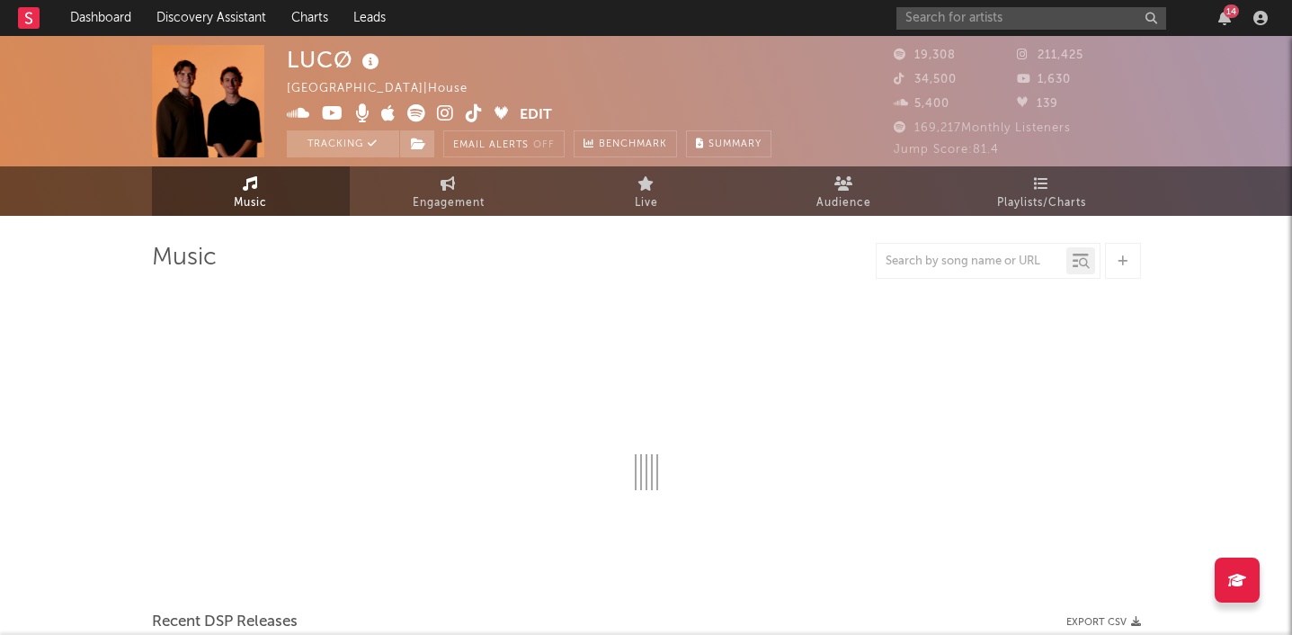
select select "6m"
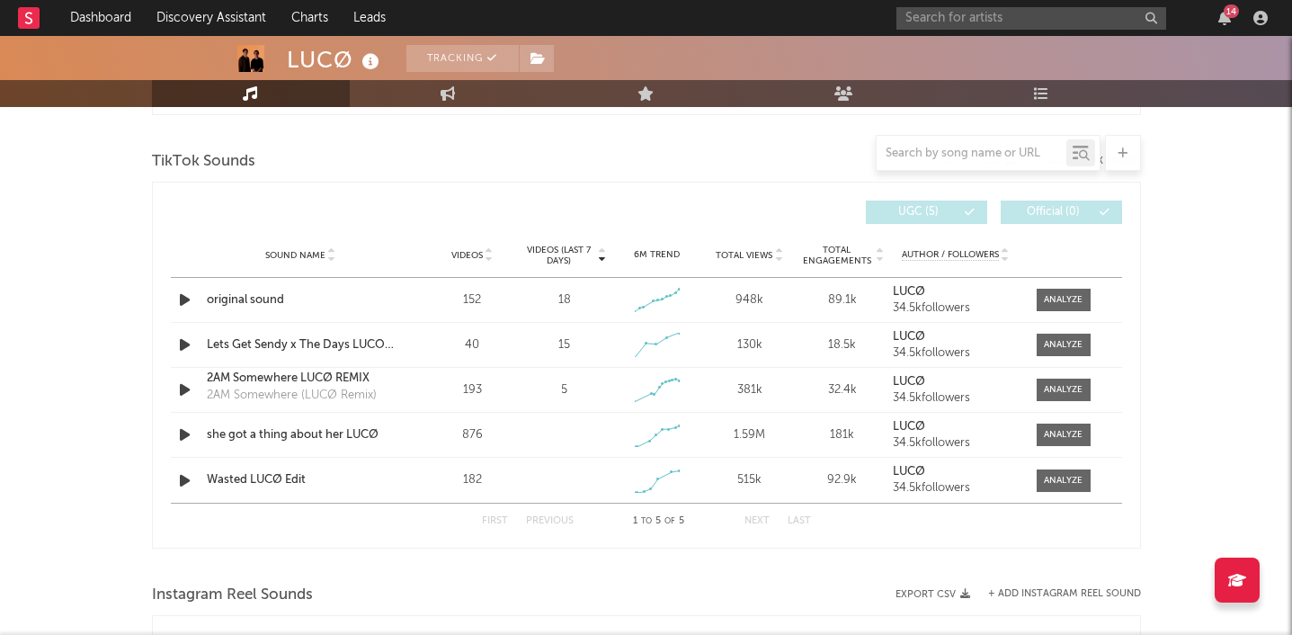
scroll to position [1153, 0]
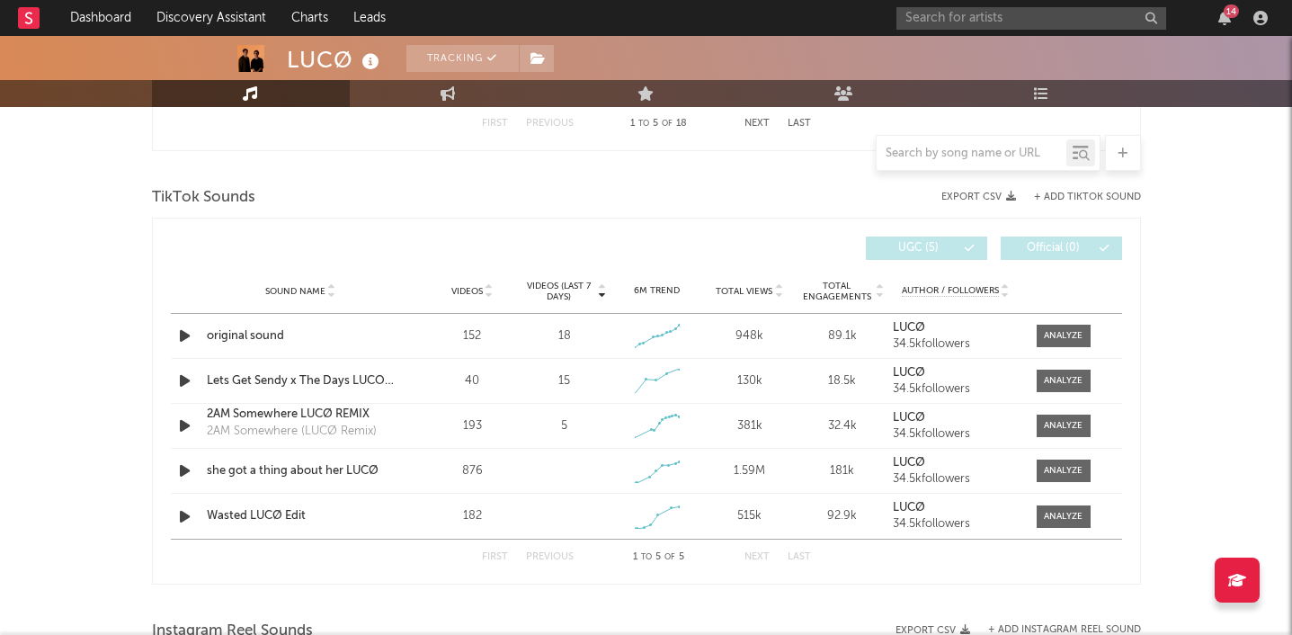
click at [1060, 189] on div "TikTok Sounds" at bounding box center [646, 198] width 989 height 31
click at [1060, 194] on button "+ Add TikTok Sound" at bounding box center [1087, 197] width 107 height 10
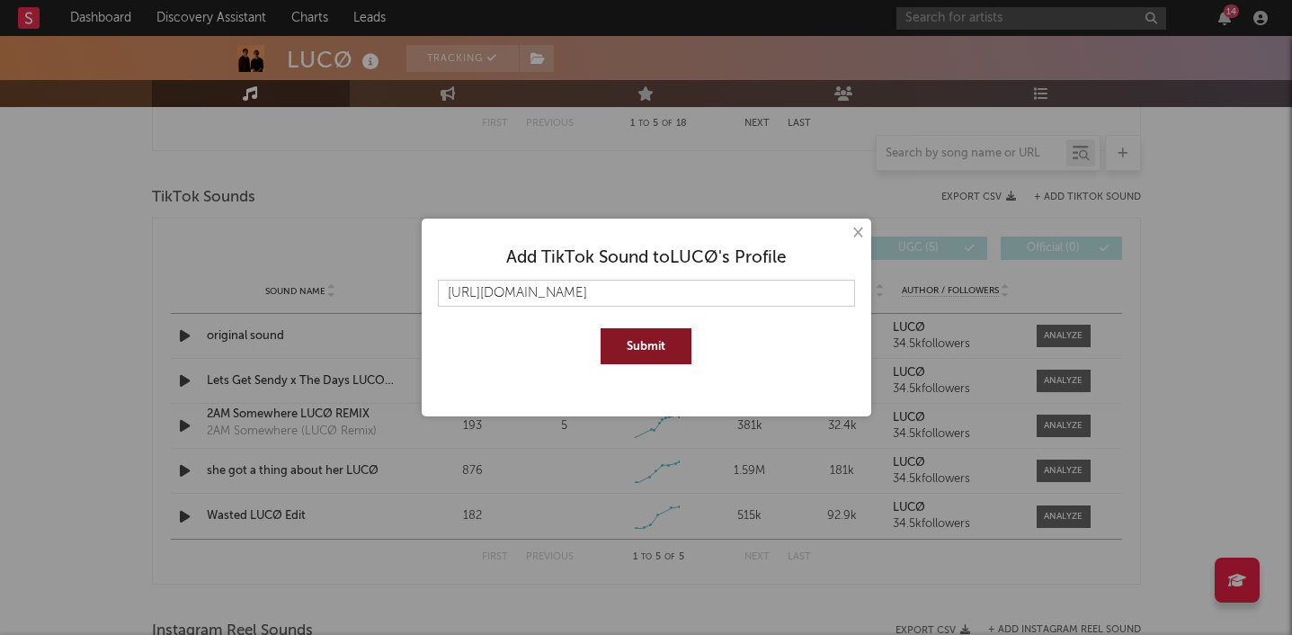
scroll to position [0, 183]
type input "[URL][DOMAIN_NAME]"
click at [601, 328] on button "Submit" at bounding box center [646, 346] width 91 height 36
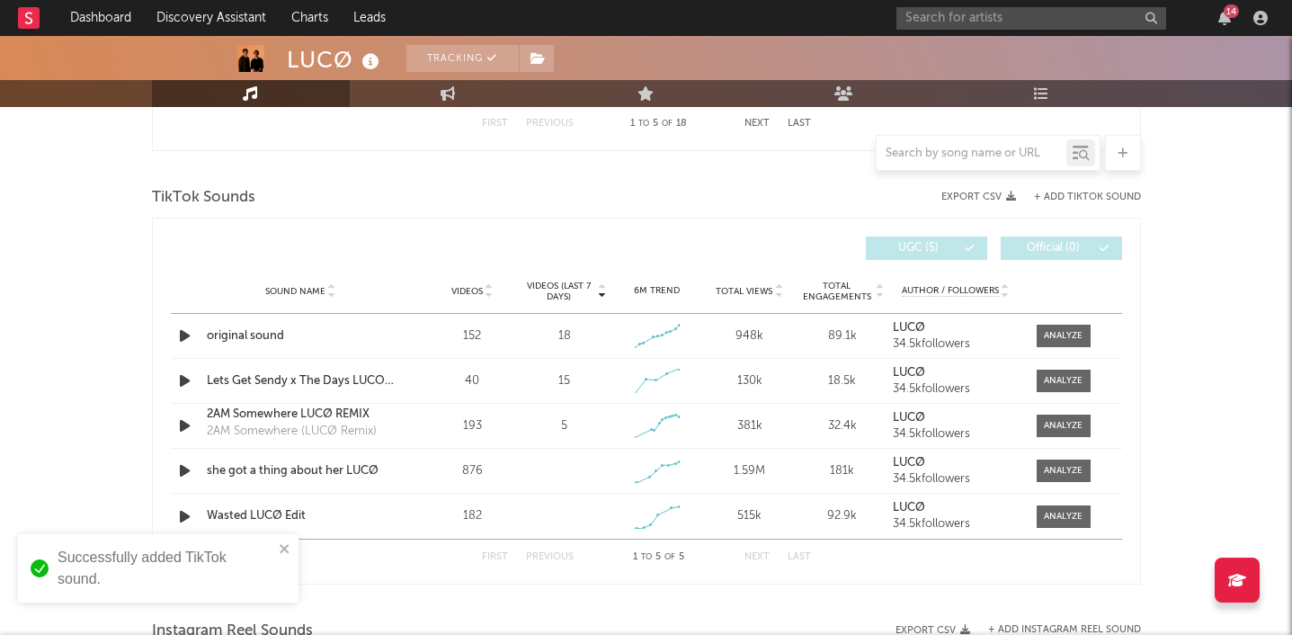
scroll to position [0, 0]
click at [1061, 471] on div at bounding box center [1063, 470] width 39 height 13
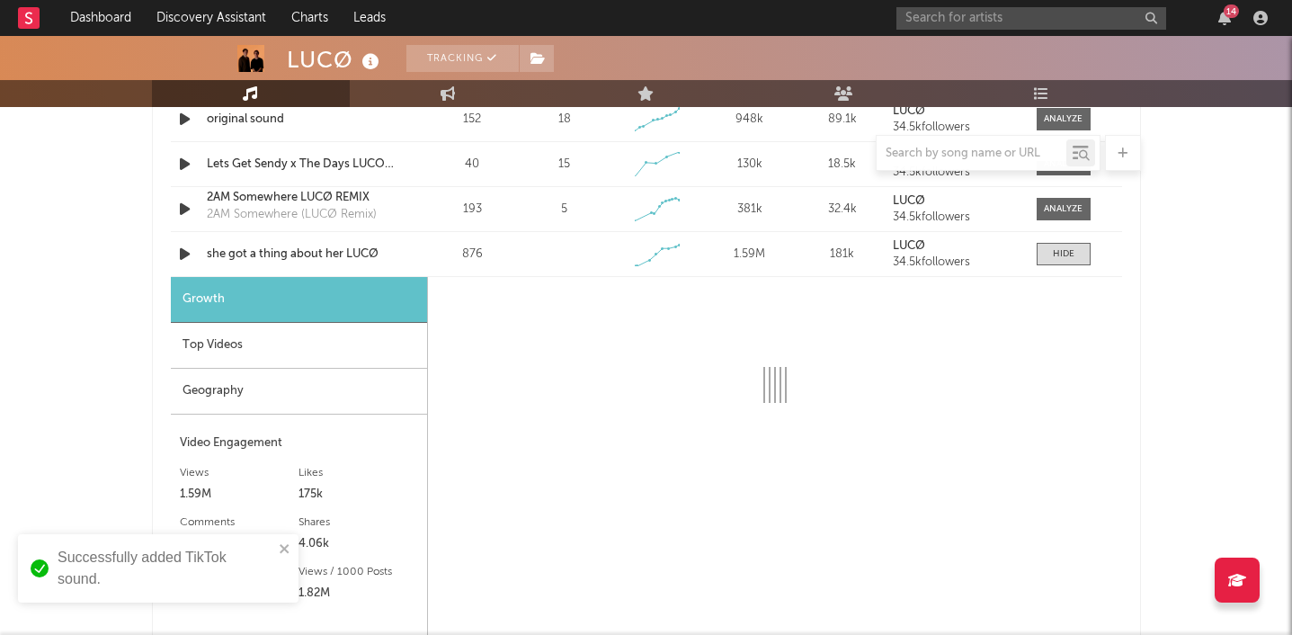
select select "1w"
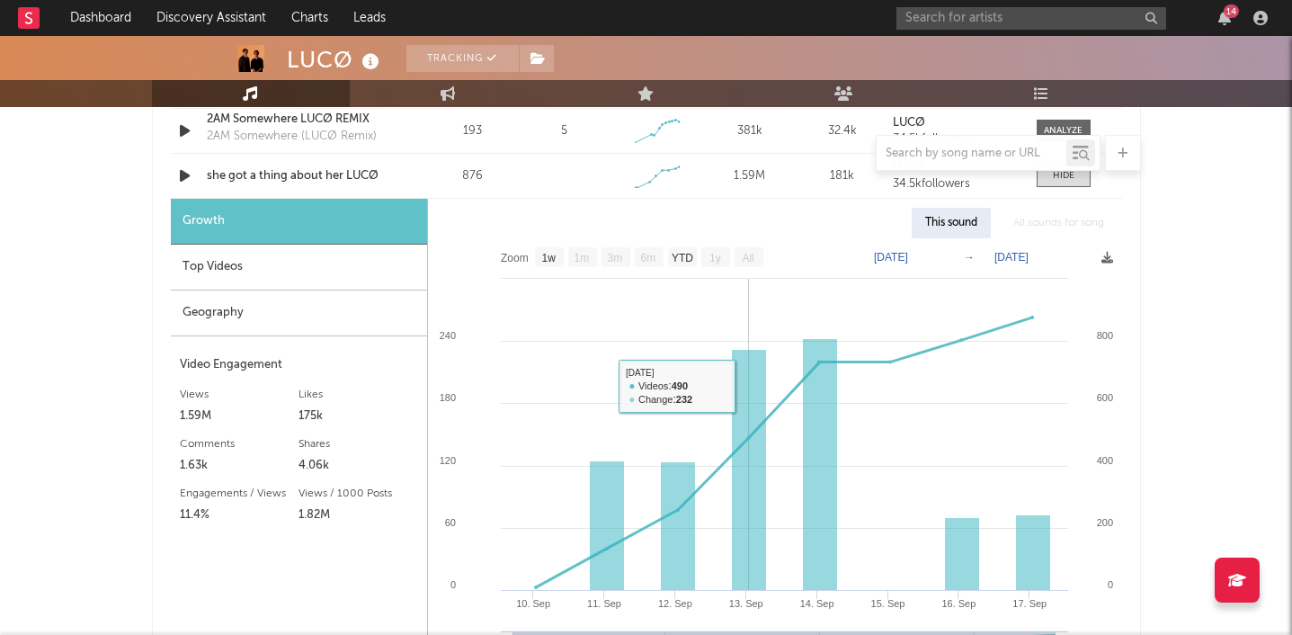
scroll to position [1449, 0]
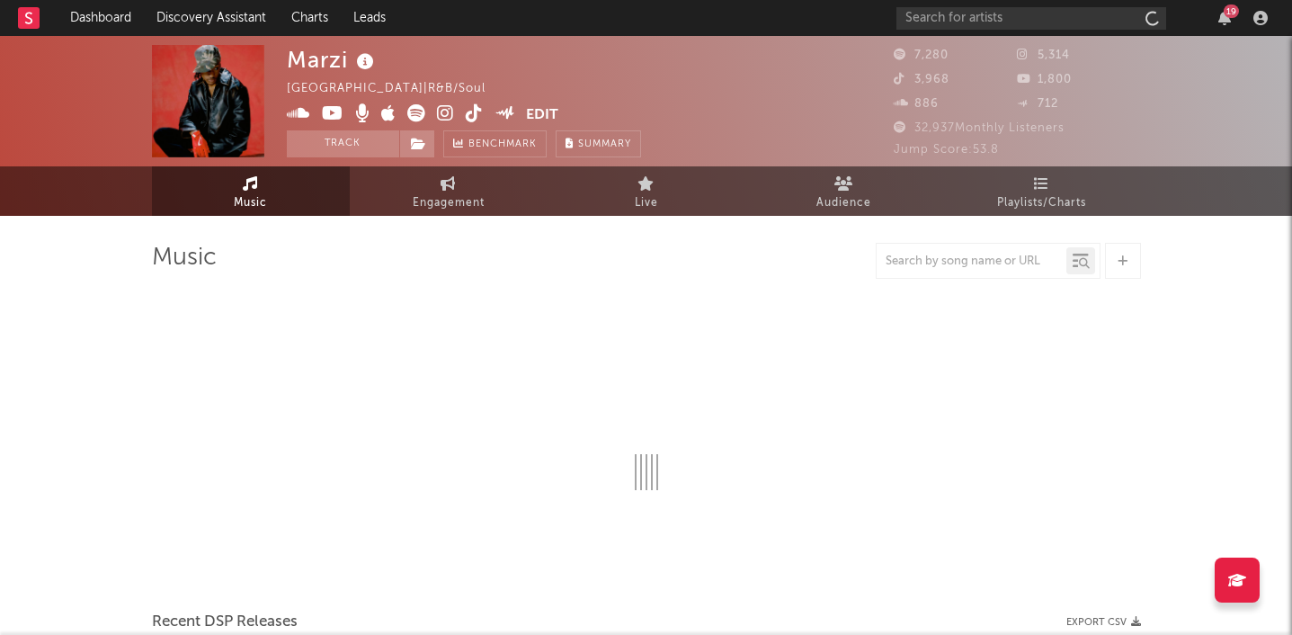
select select "6m"
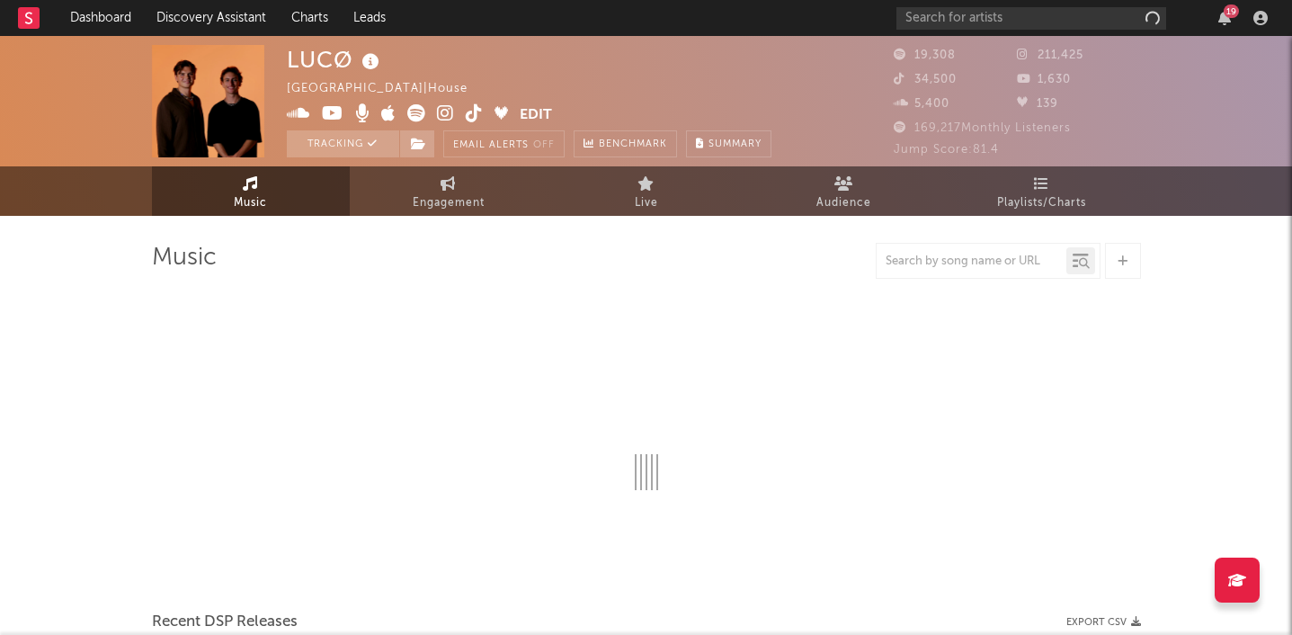
select select "6m"
